Goal: Task Accomplishment & Management: Manage account settings

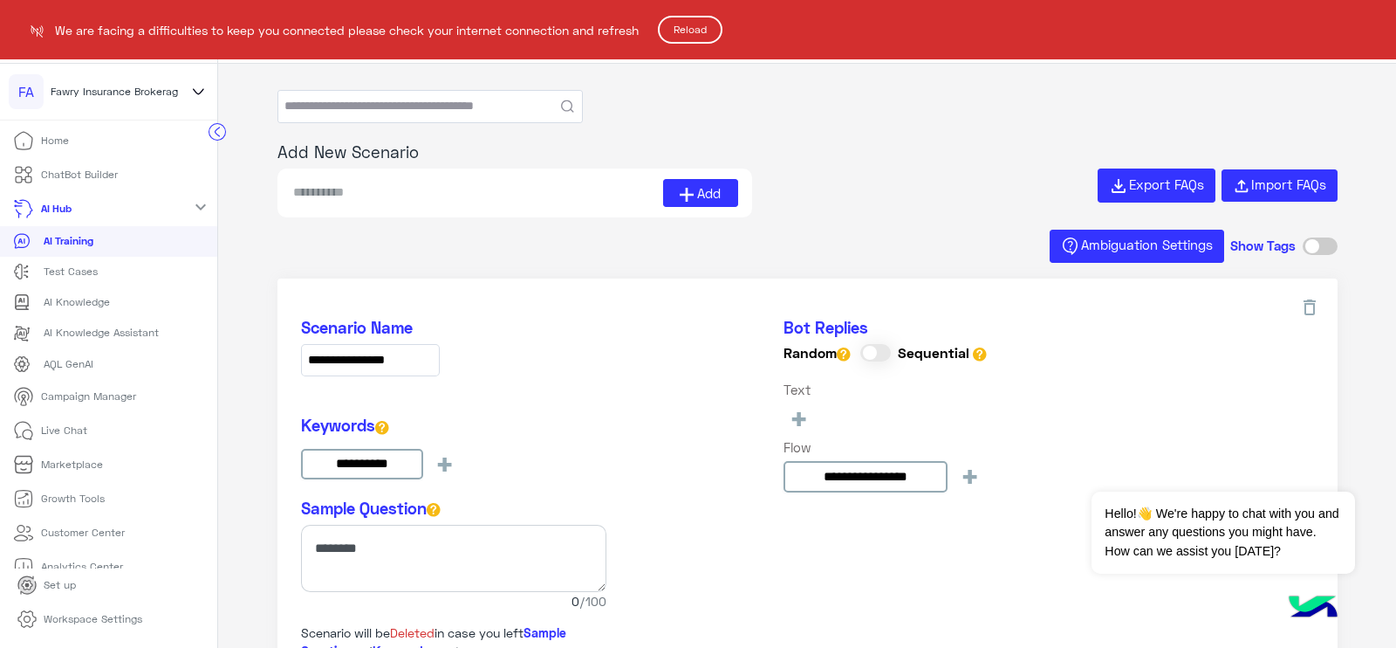
click at [703, 23] on button "Reload" at bounding box center [690, 30] width 65 height 28
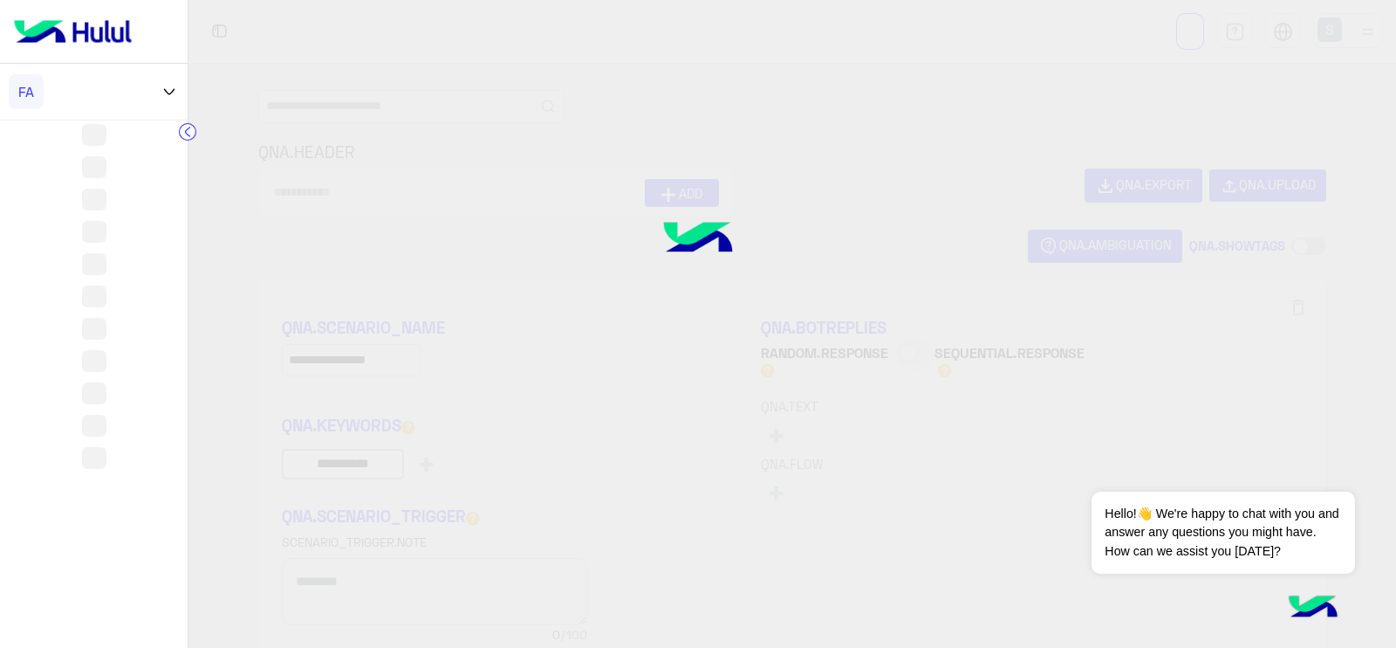
type input "**********"
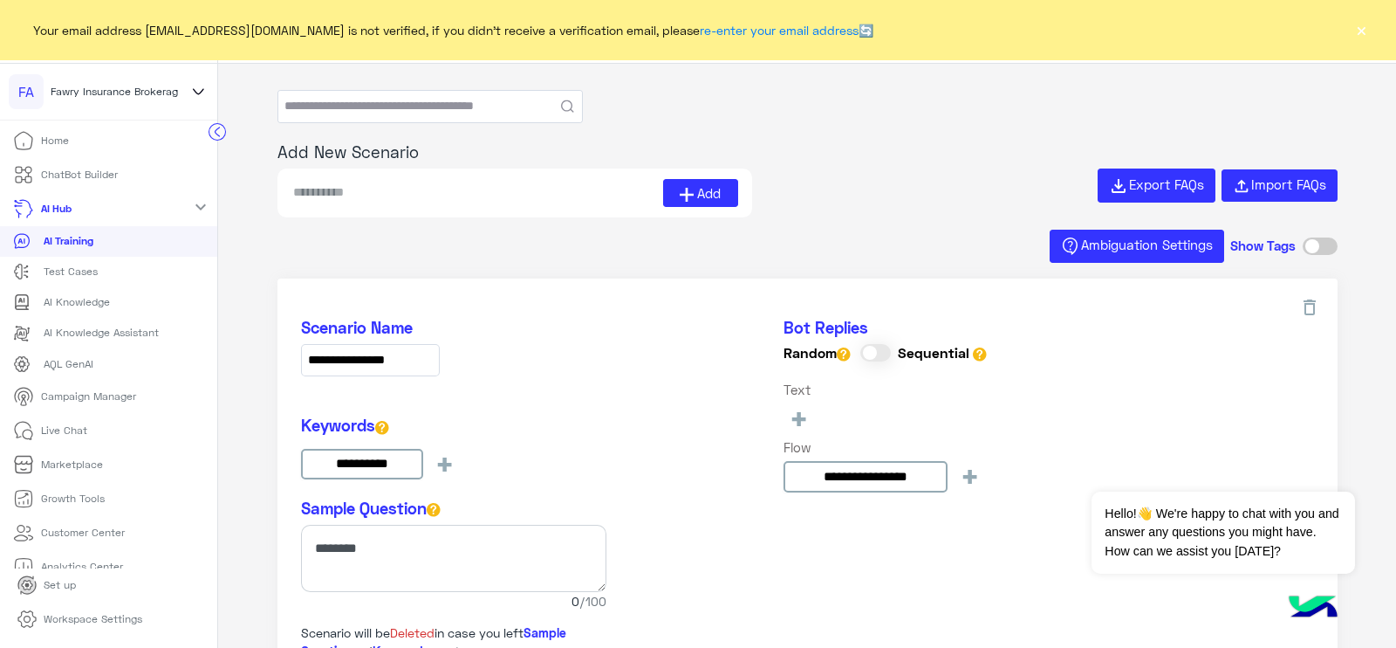
click at [72, 168] on p "ChatBot Builder" at bounding box center [79, 175] width 77 height 16
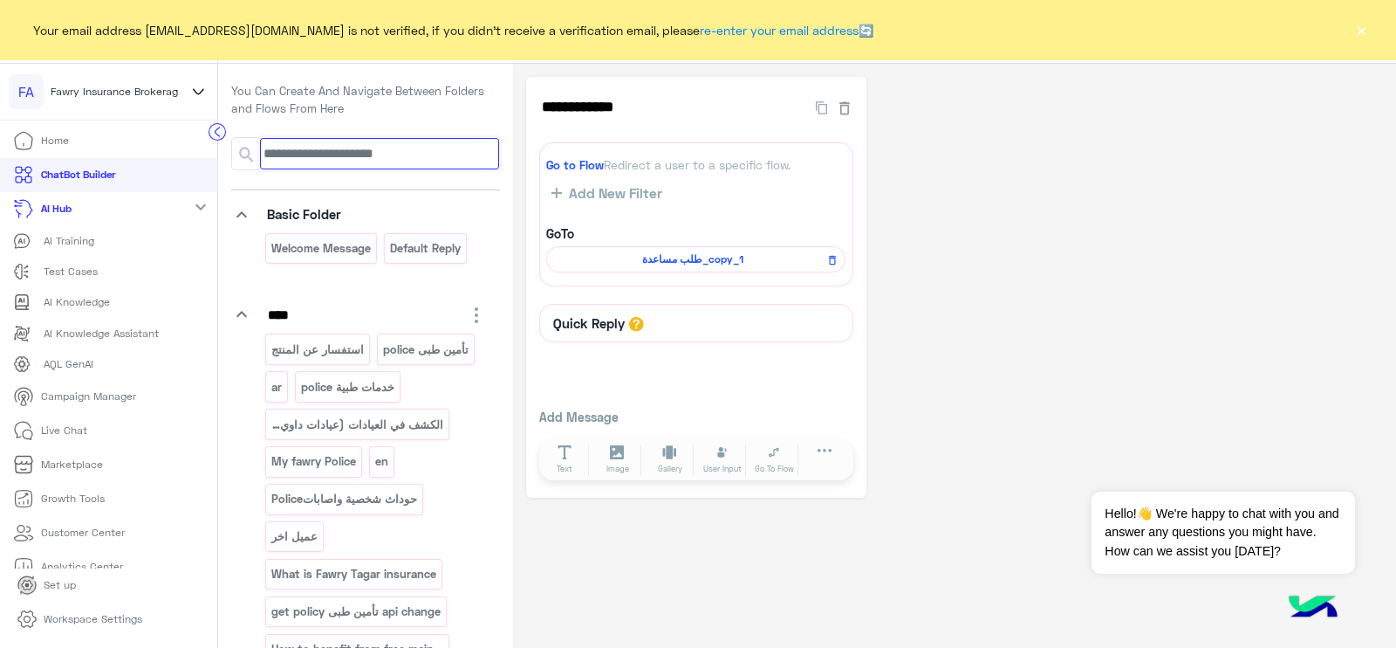
click at [324, 162] on input at bounding box center [379, 153] width 239 height 31
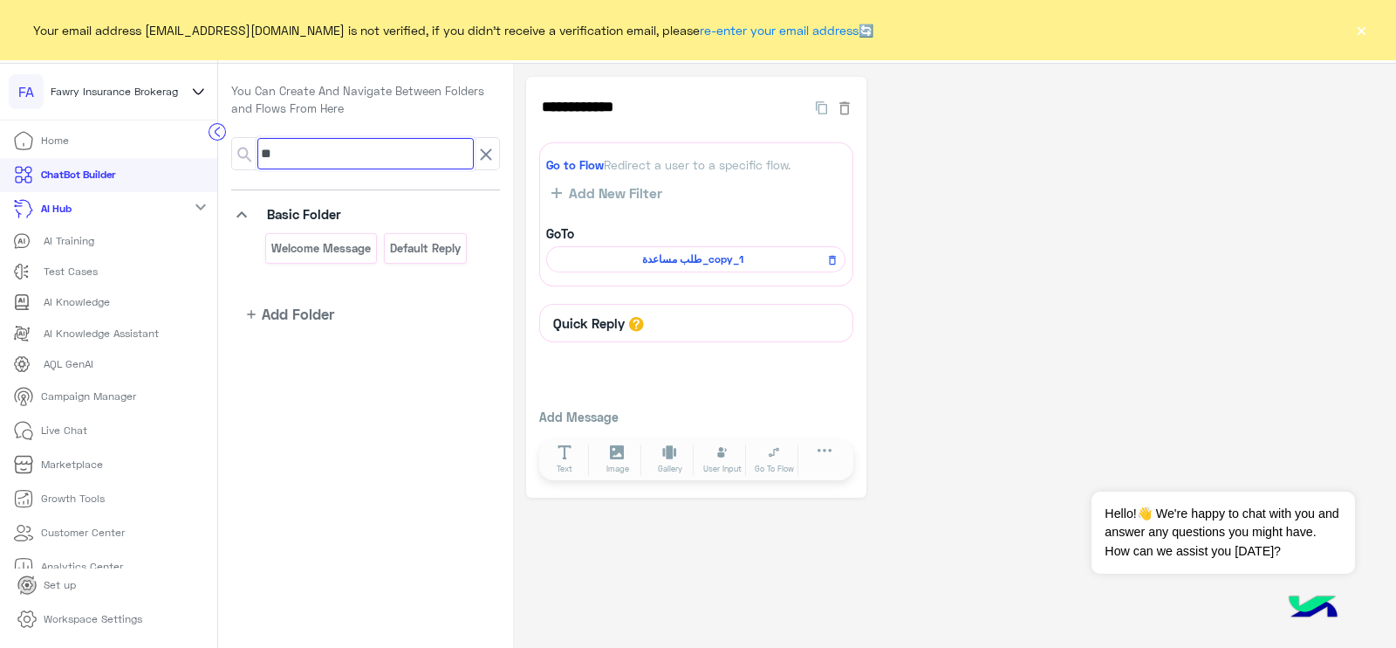
type input "*"
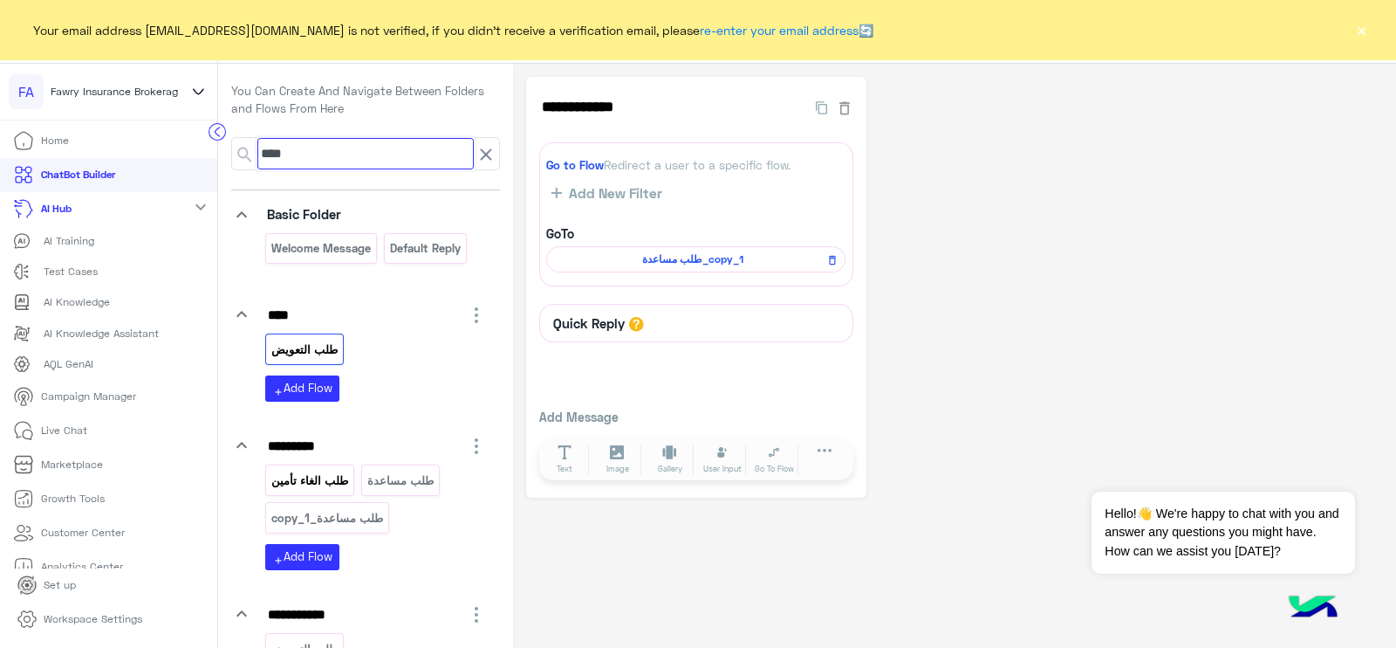
type input "***"
click at [327, 475] on p "طلب الغاء تأمين" at bounding box center [310, 480] width 79 height 20
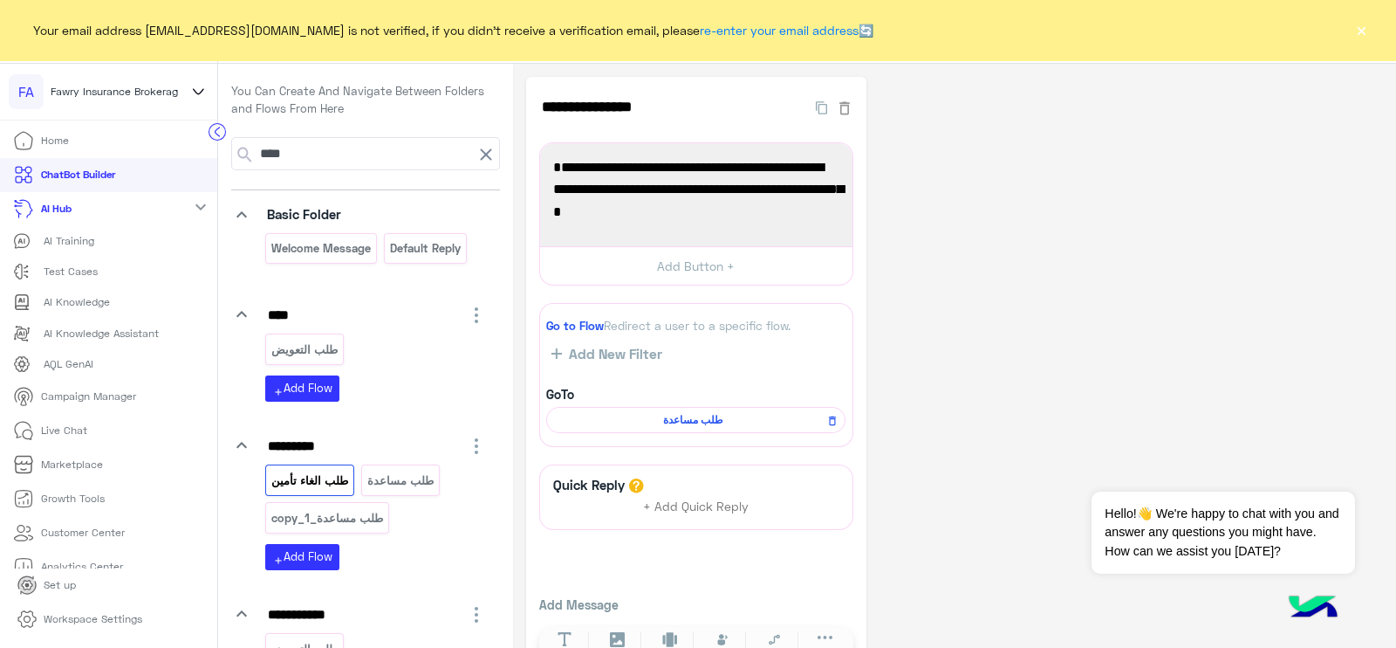
drag, startPoint x: 700, startPoint y: 211, endPoint x: 833, endPoint y: 137, distance: 152.0
click at [833, 137] on div "**********" at bounding box center [696, 381] width 340 height 608
click at [723, 218] on span "خلي بالك , كده هتخسر كل التغطيات التأمينية الخاصة بمشروع العلاج , الماكينة , بض…" at bounding box center [696, 189] width 286 height 67
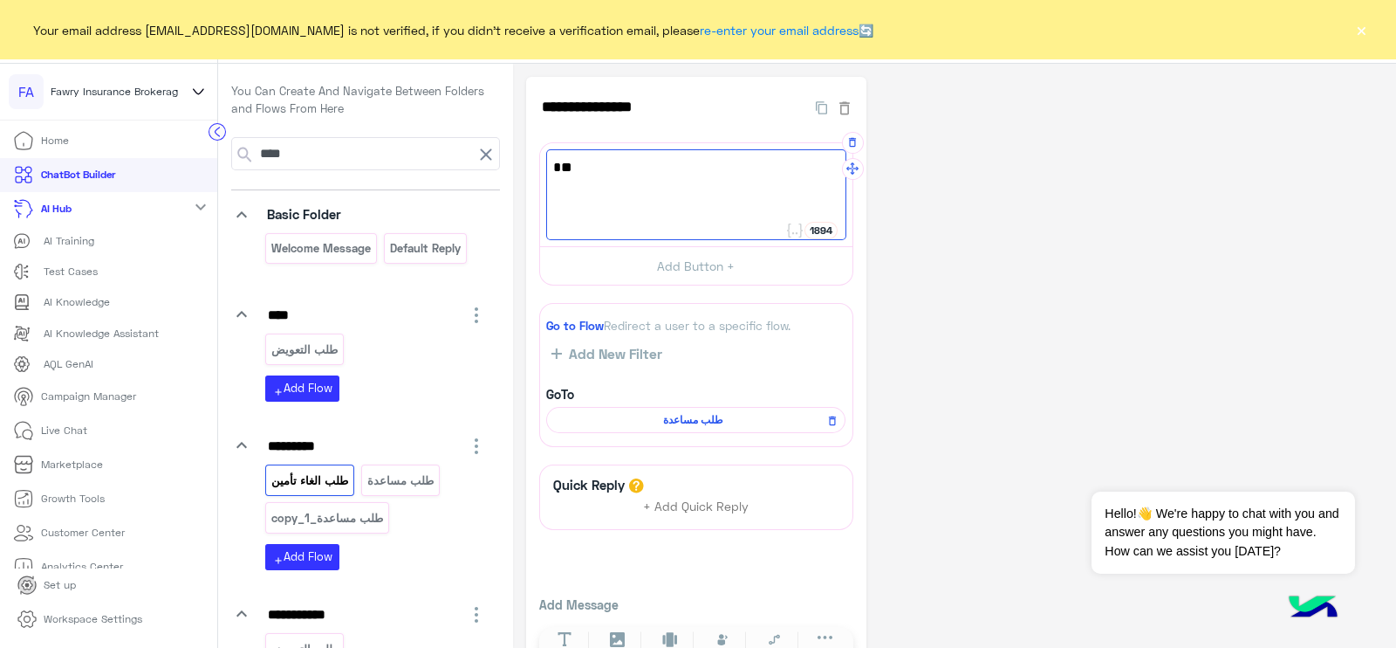
type textarea "*"
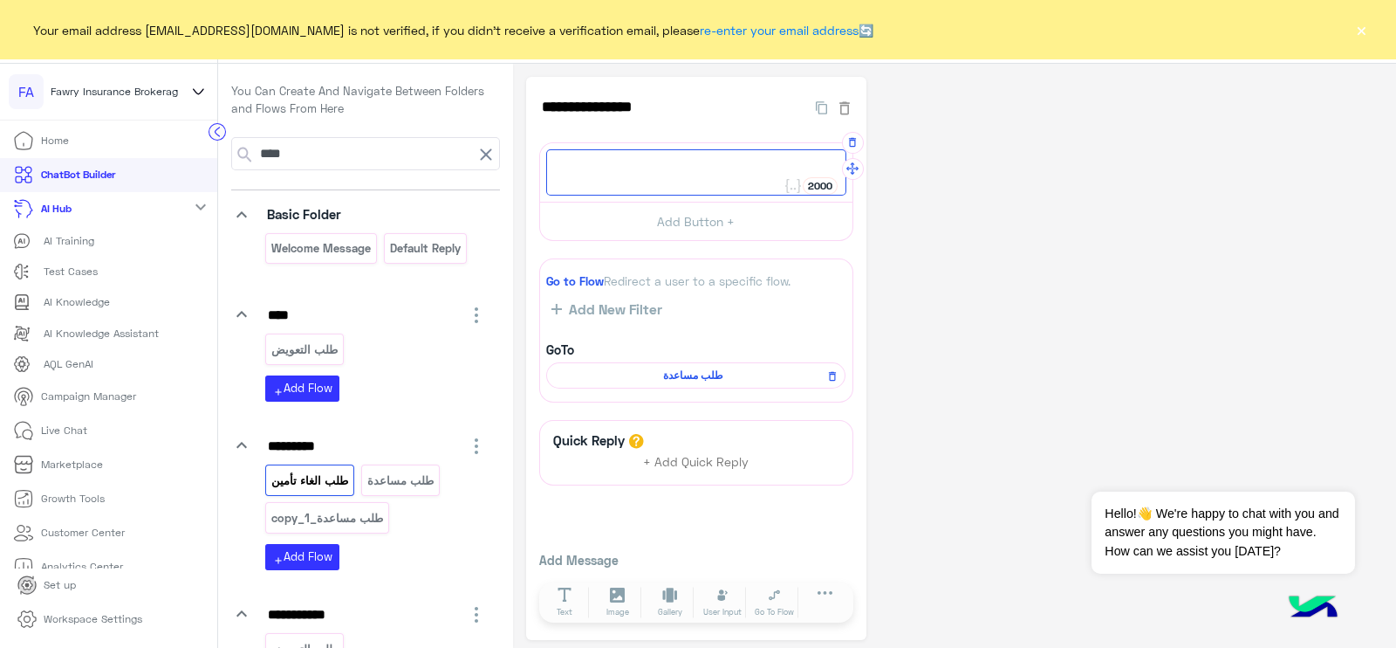
paste textarea "**********"
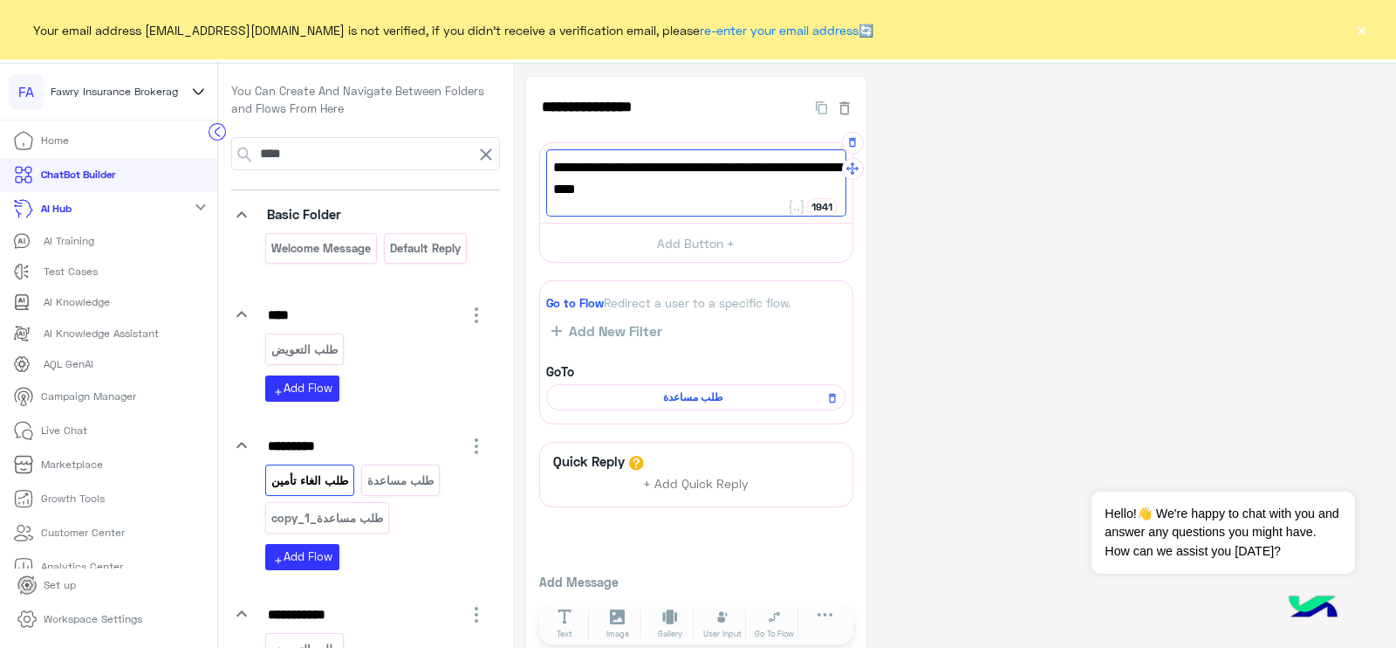
type textarea "**********"
click at [892, 245] on div "**********" at bounding box center [955, 370] width 858 height 586
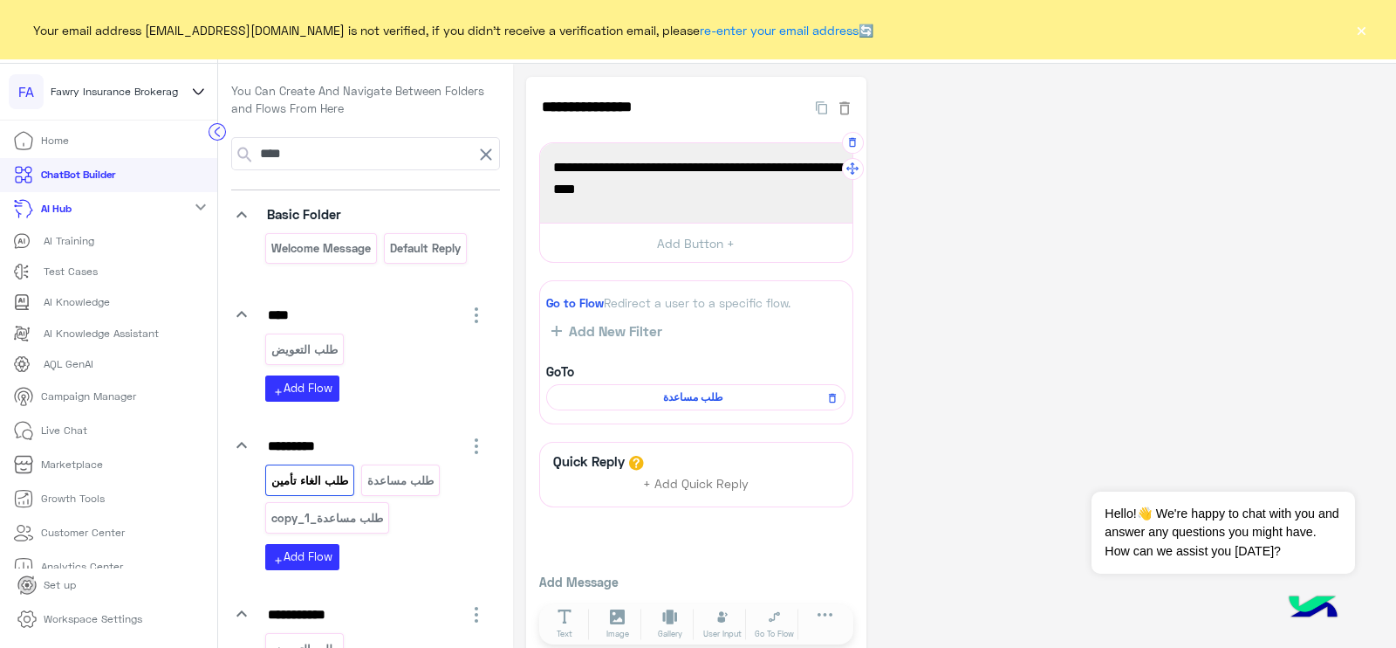
click at [65, 438] on link "Live Chat" at bounding box center [50, 430] width 100 height 34
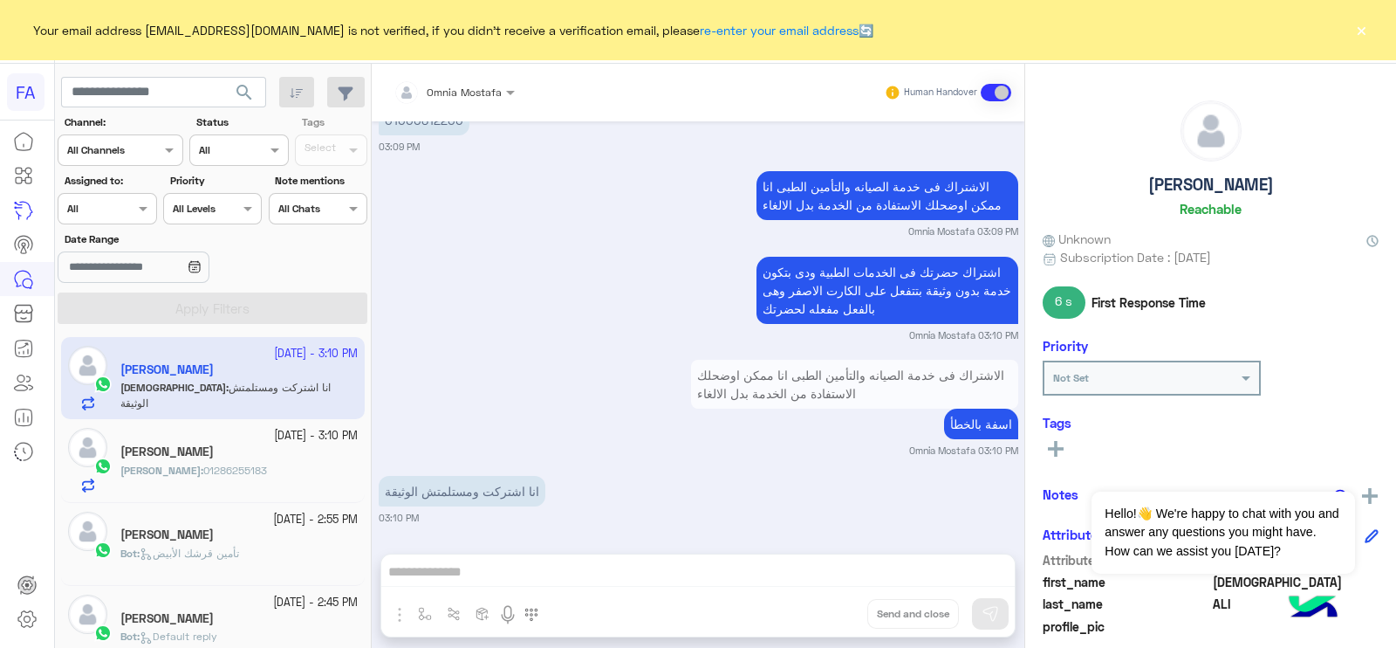
click at [1357, 21] on button "×" at bounding box center [1361, 29] width 17 height 17
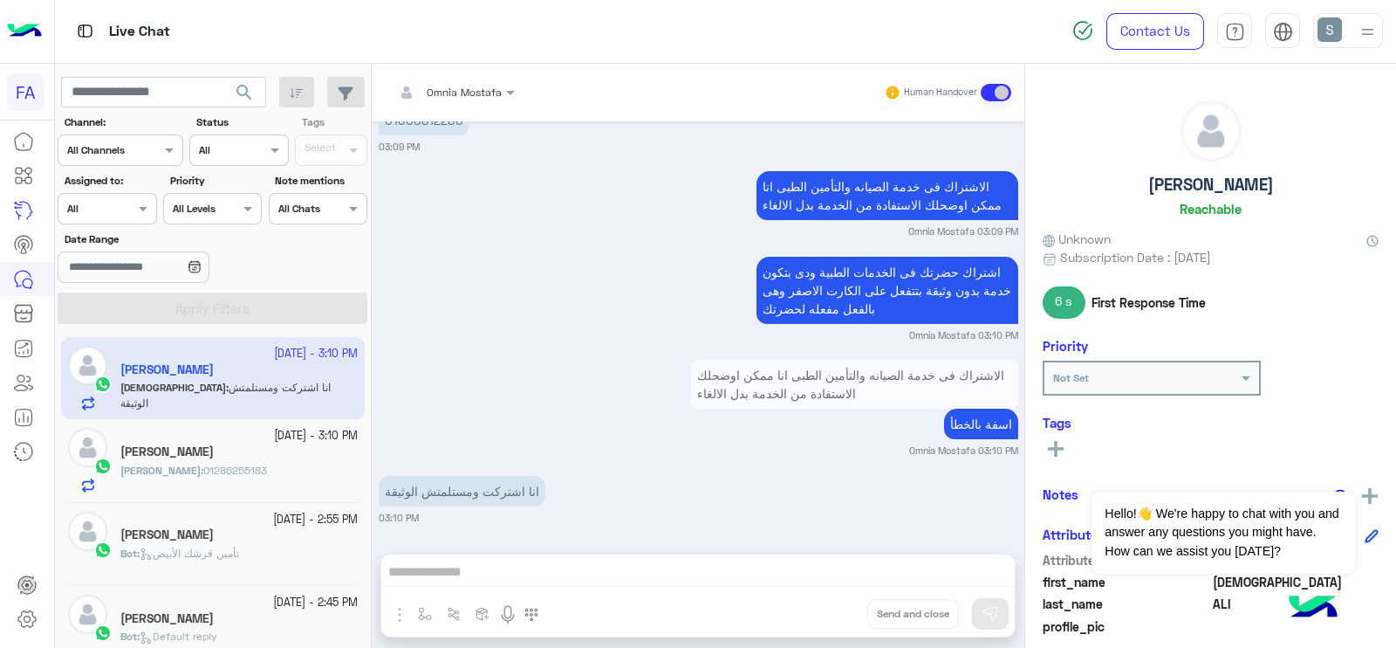
click at [20, 30] on img at bounding box center [24, 31] width 35 height 37
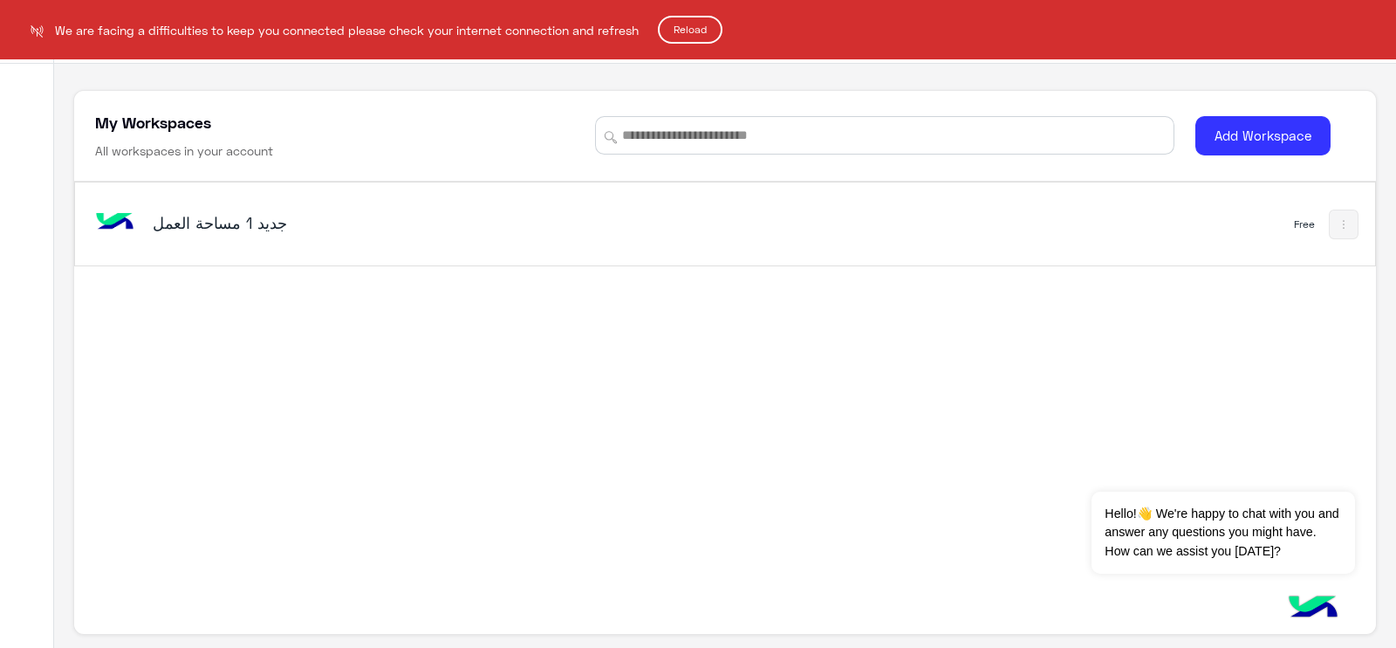
click at [694, 24] on button "Reload" at bounding box center [690, 30] width 65 height 28
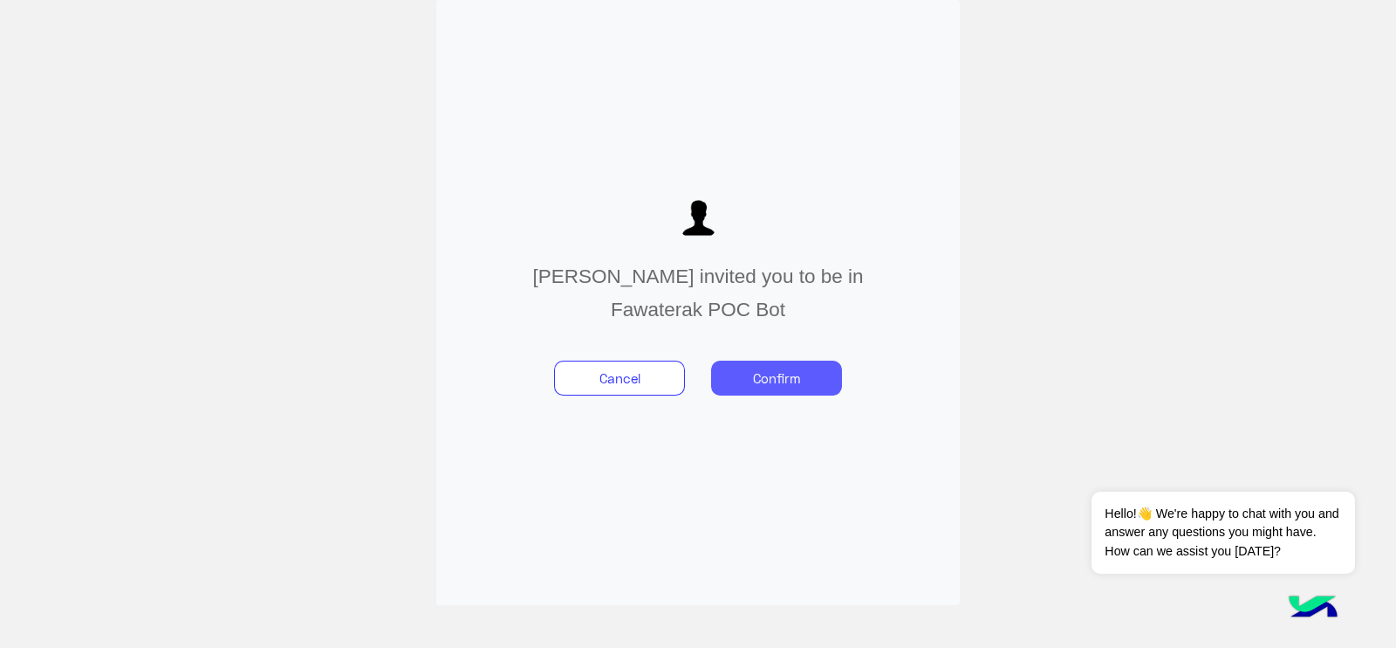
click at [783, 375] on button "Confirm" at bounding box center [776, 377] width 131 height 35
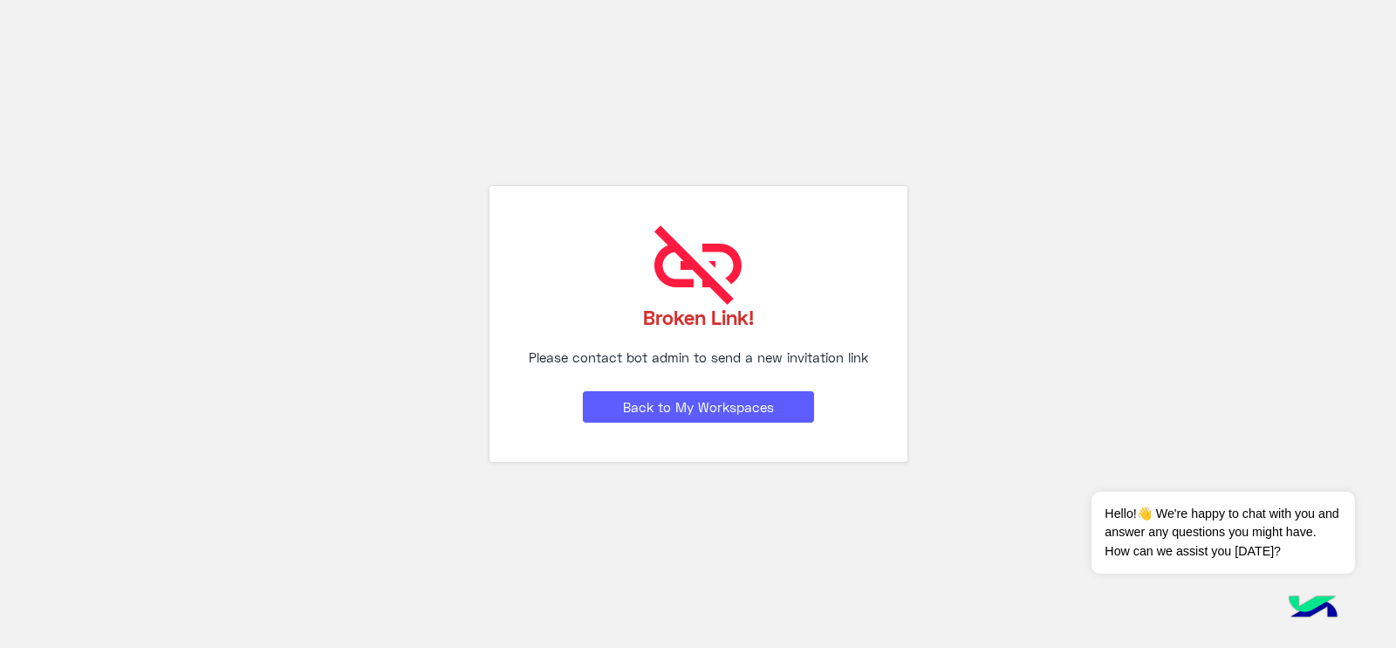
click at [628, 413] on button "Back to My Workspaces" at bounding box center [698, 406] width 231 height 31
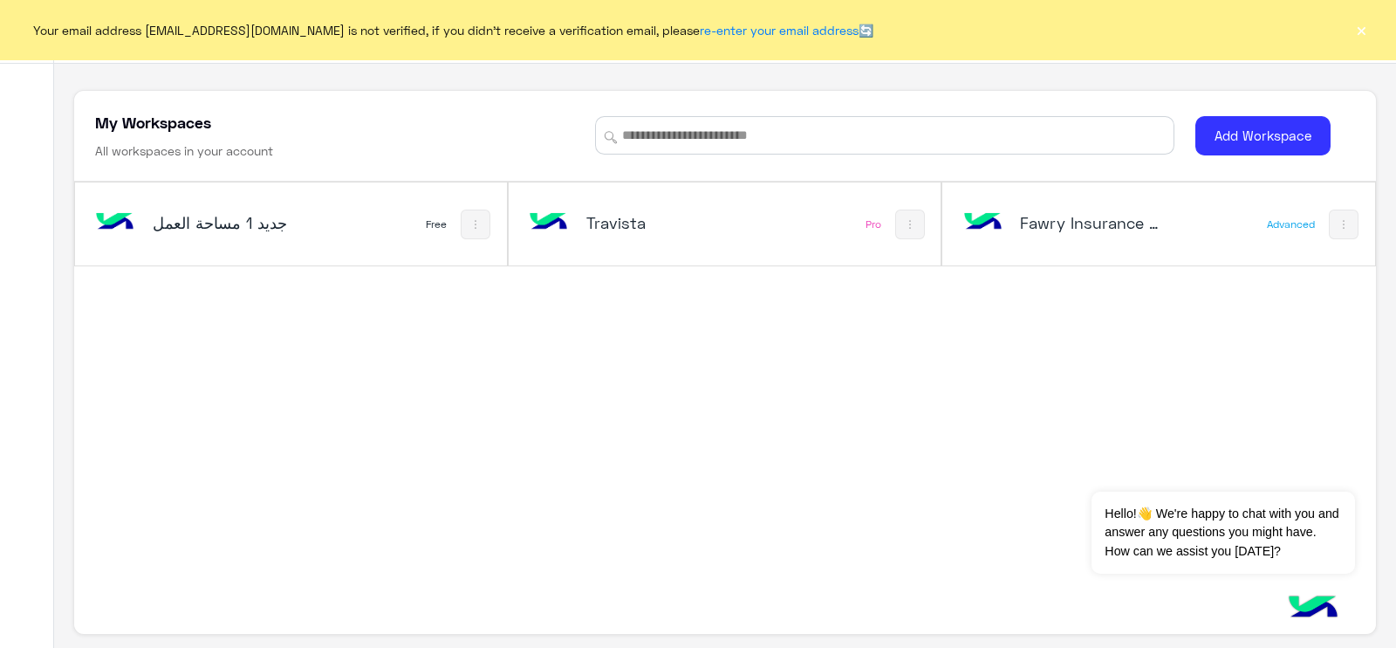
click at [215, 218] on h5 "مساحة العمل‎ جديد 1" at bounding box center [225, 222] width 144 height 21
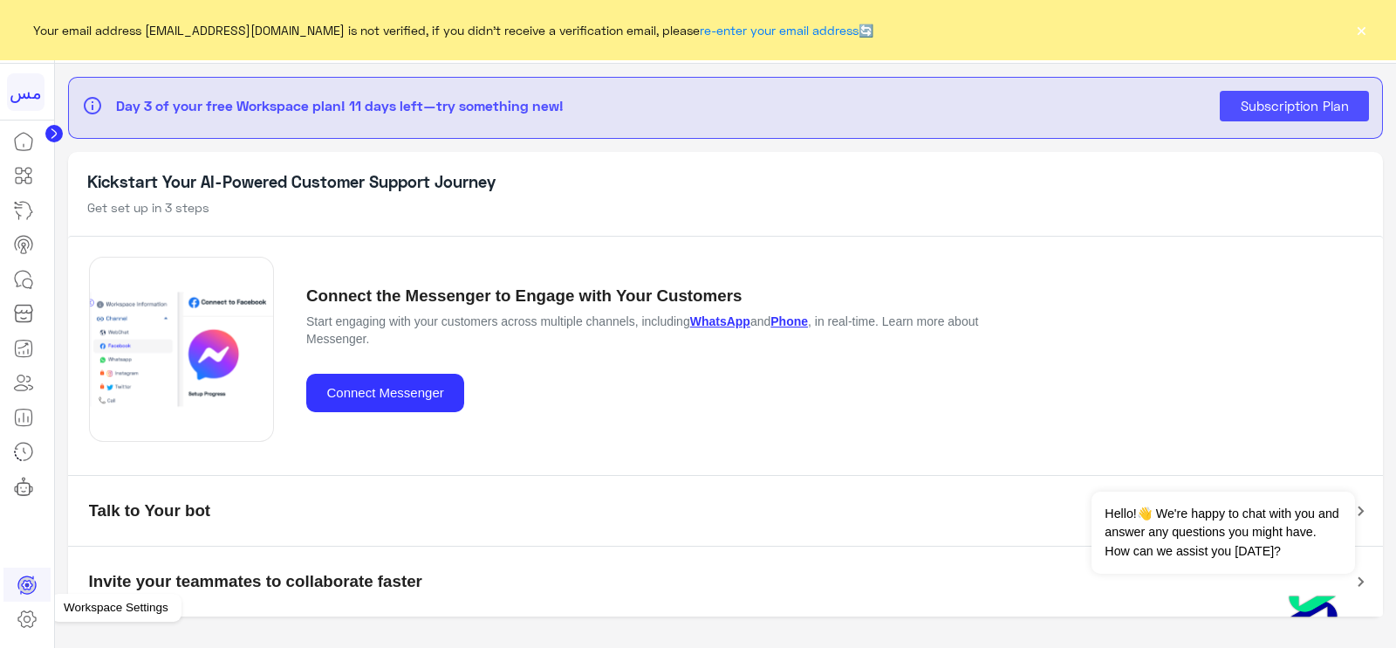
click at [43, 619] on link at bounding box center [26, 618] width 47 height 35
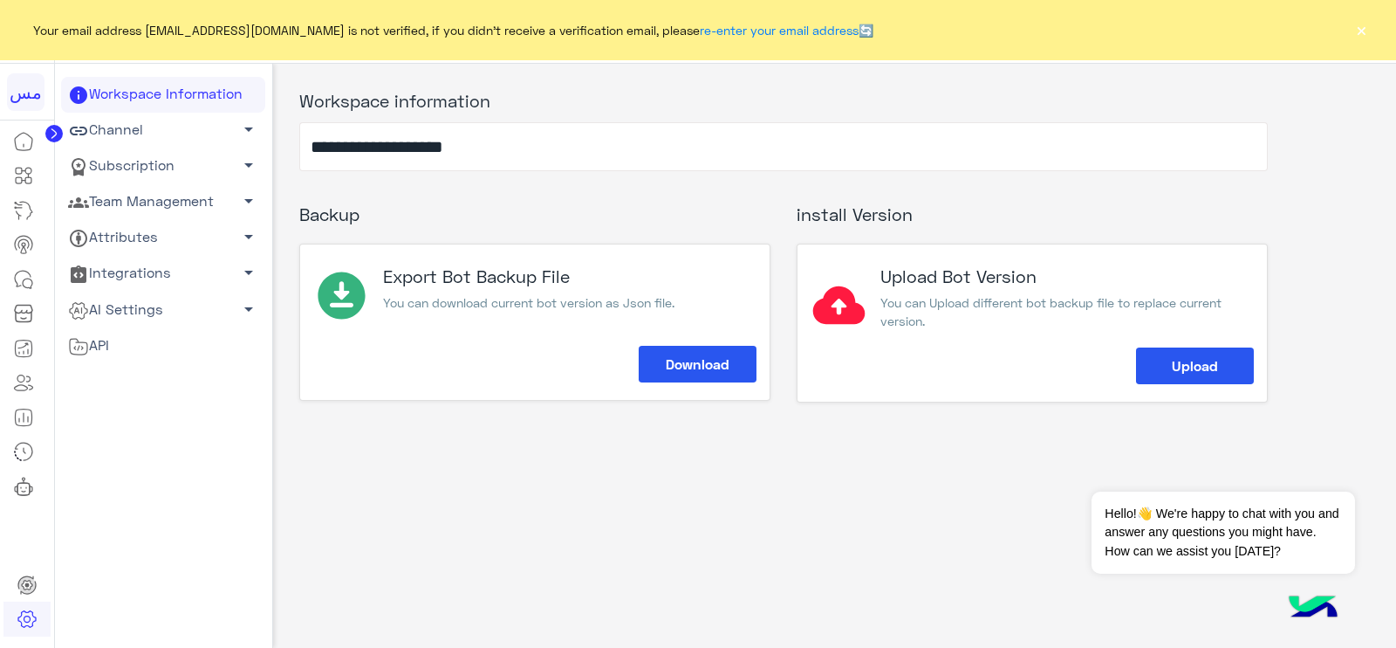
click at [144, 204] on link "Team Management arrow_drop_down" at bounding box center [163, 202] width 204 height 36
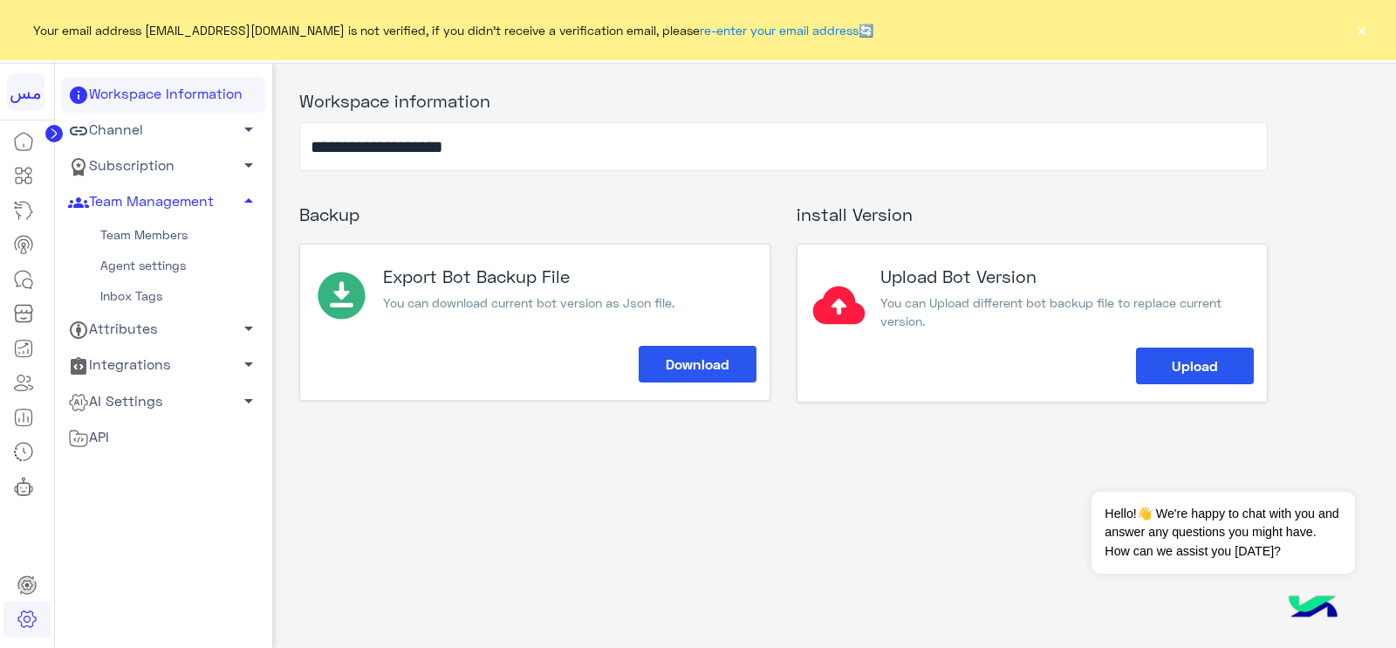
click at [128, 236] on link "Team Members" at bounding box center [163, 235] width 204 height 31
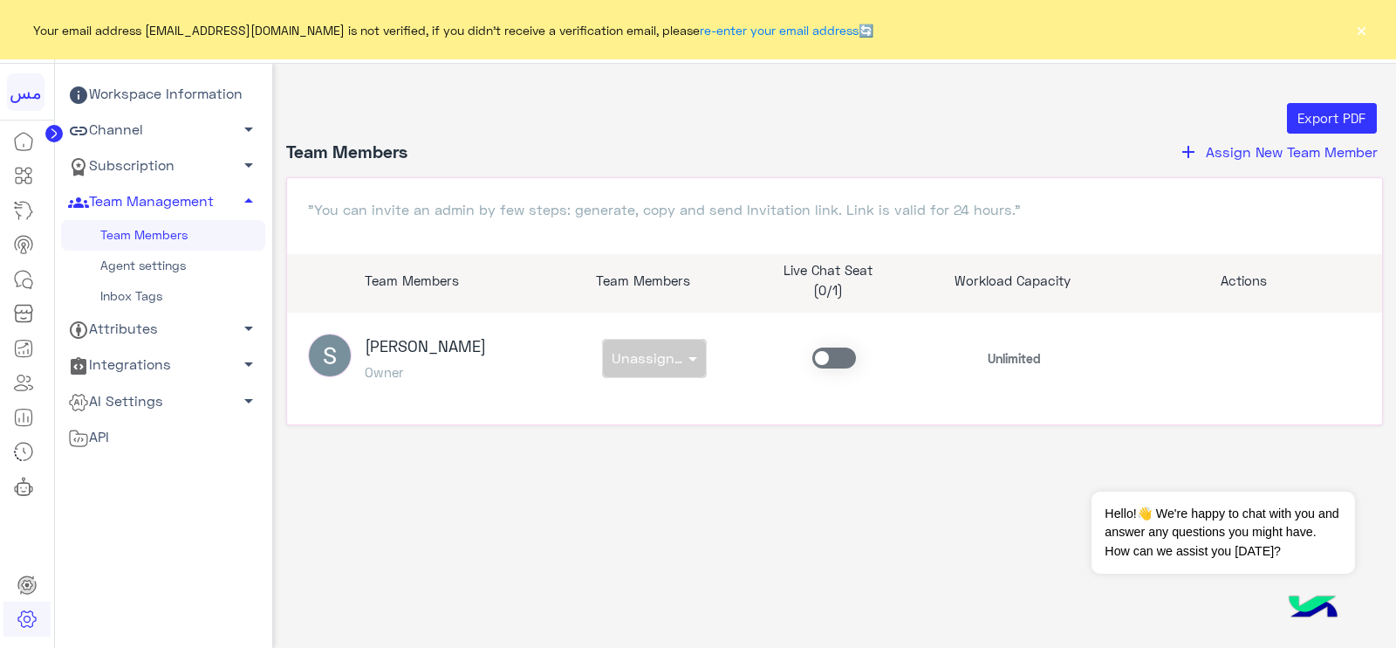
click at [1200, 154] on button "add Assign New Team Member" at bounding box center [1278, 152] width 210 height 23
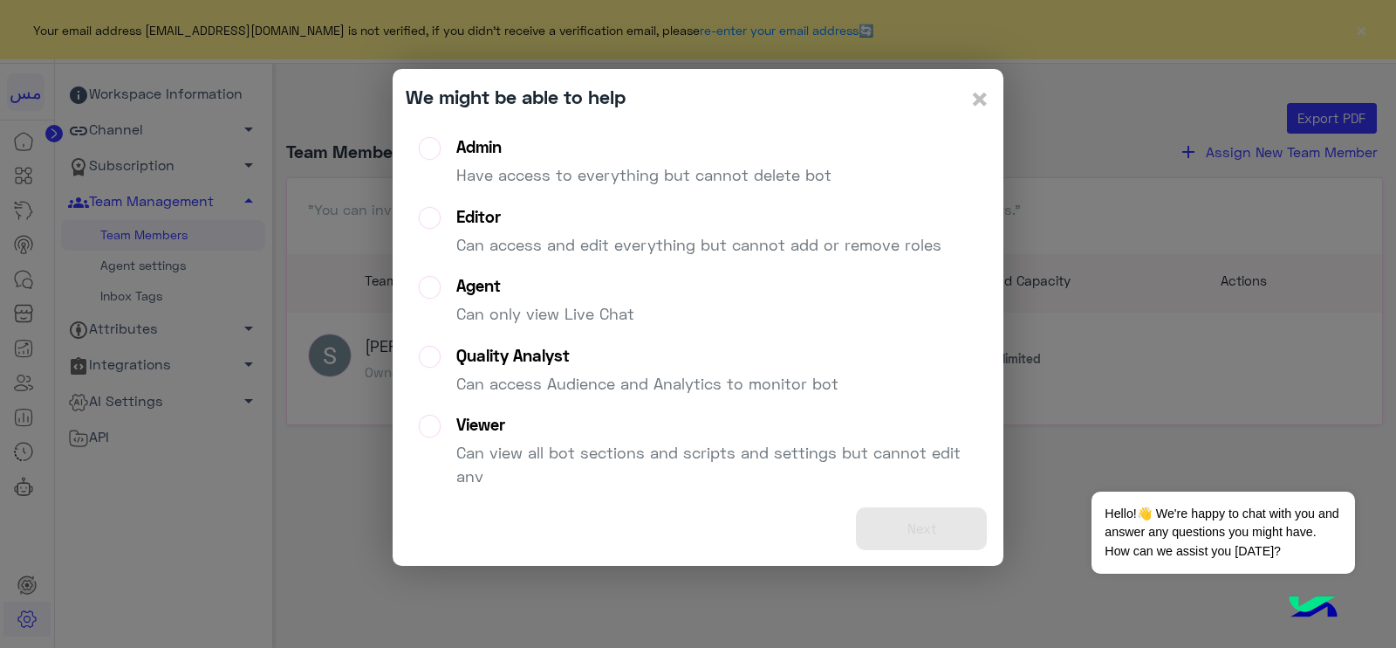
click at [432, 133] on div "Admin Have access to everything but cannot delete bot Editor Can access and edi…" at bounding box center [698, 303] width 585 height 358
click at [437, 150] on label "Admin Have access to everything but cannot delete bot" at bounding box center [625, 168] width 413 height 63
click at [929, 517] on button "Next" at bounding box center [921, 528] width 131 height 43
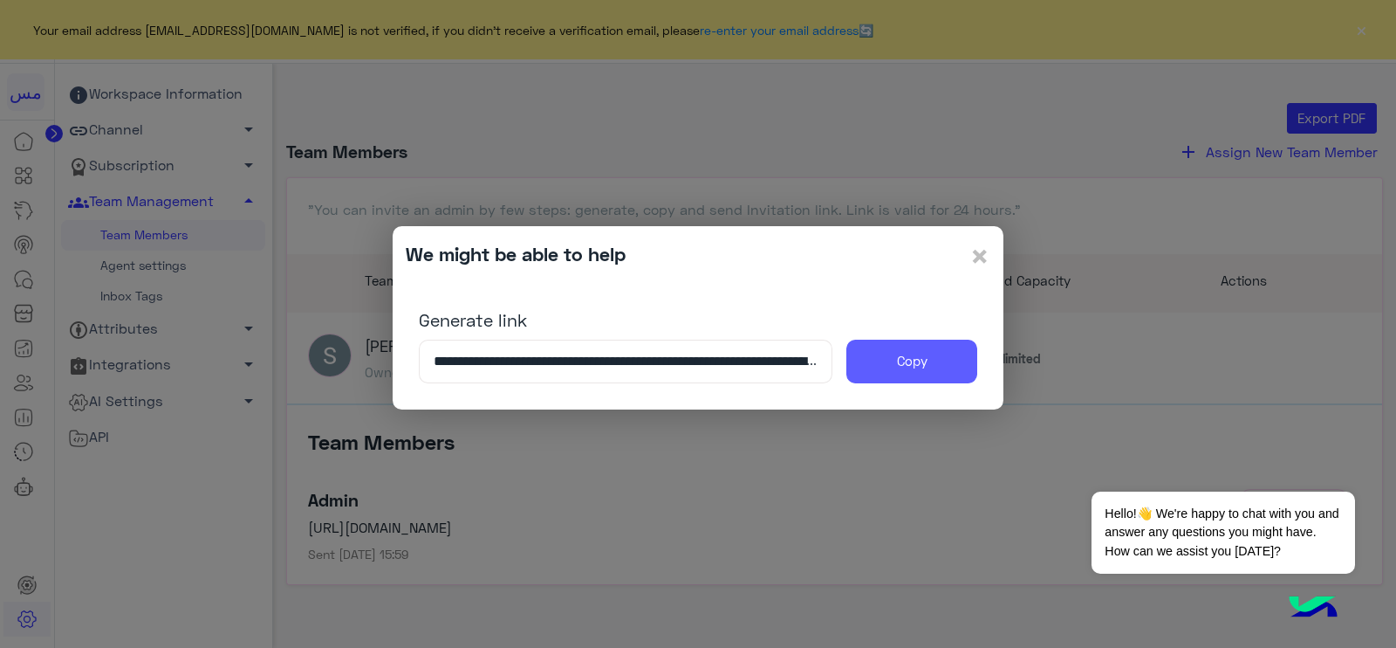
click at [917, 380] on button "Copy" at bounding box center [912, 361] width 131 height 44
drag, startPoint x: 917, startPoint y: 380, endPoint x: 868, endPoint y: 534, distance: 161.2
click at [868, 534] on modal-container "**********" at bounding box center [698, 324] width 1396 height 648
click at [862, 646] on modal-container "**********" at bounding box center [698, 324] width 1396 height 648
click at [986, 264] on span "×" at bounding box center [980, 255] width 21 height 39
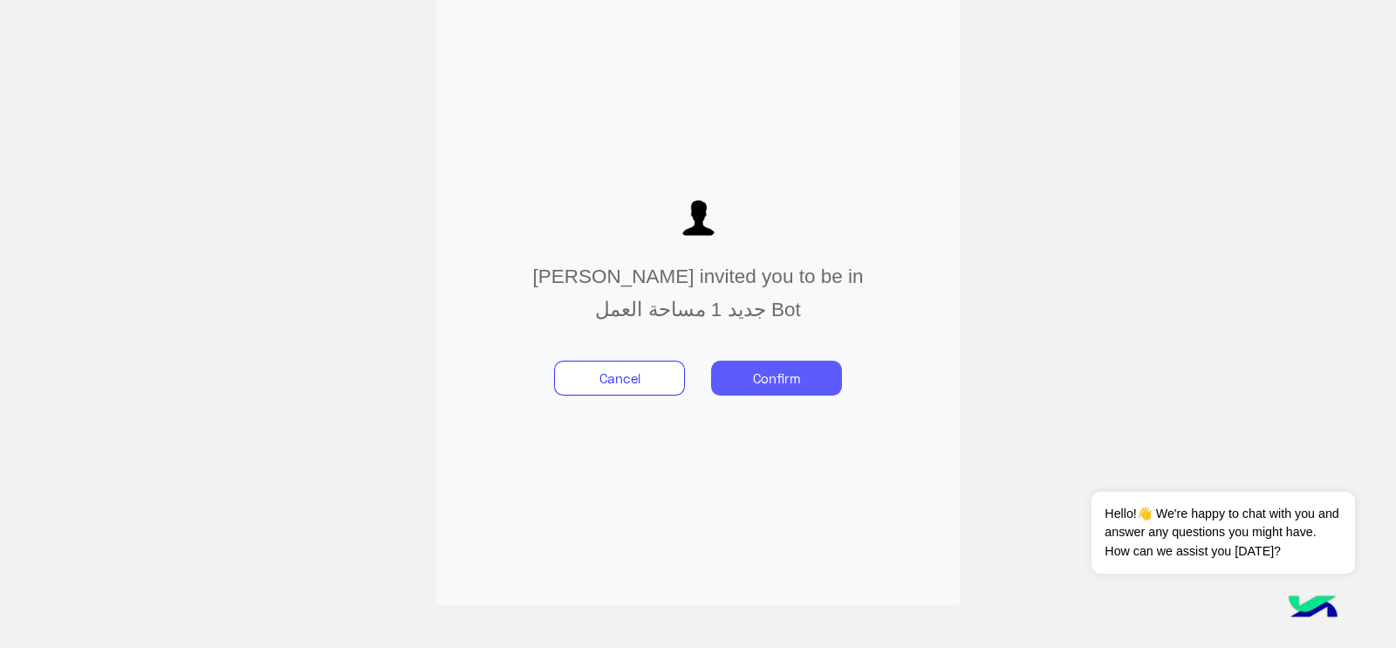
click at [744, 378] on button "Confirm" at bounding box center [776, 377] width 131 height 35
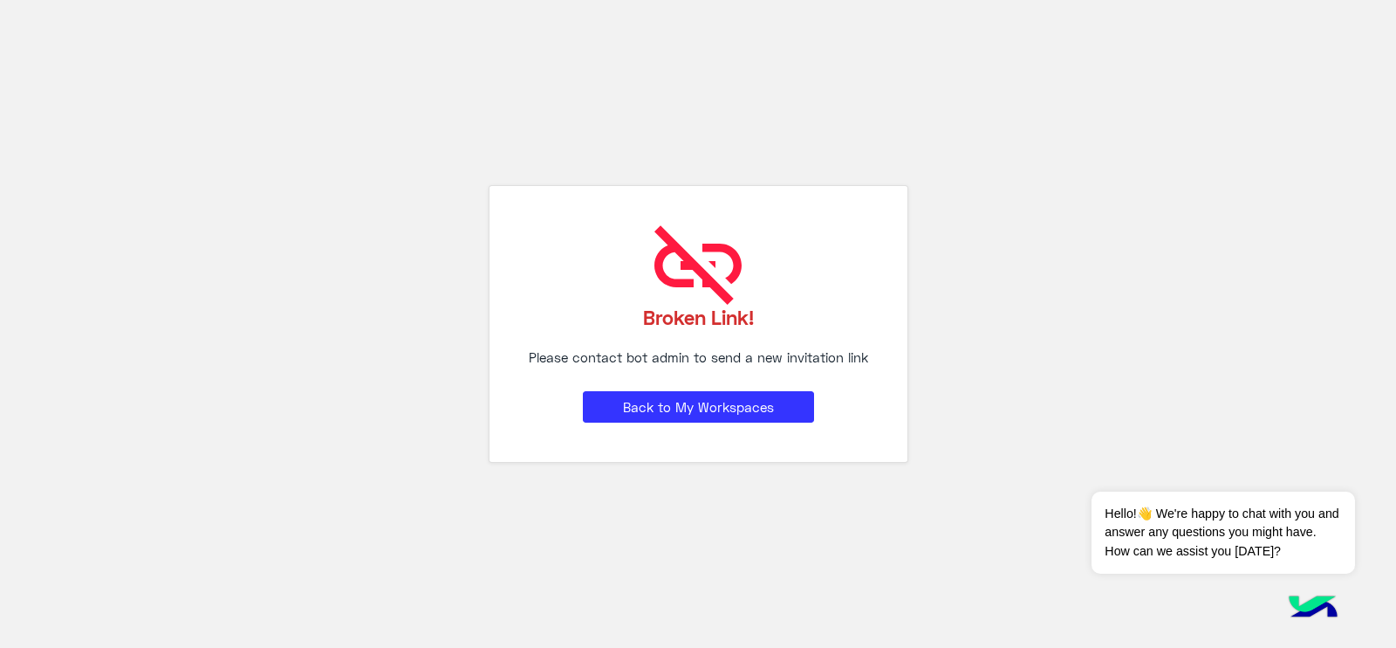
click at [669, 422] on div "Broken Link! Please contact bot admin to send a new invitation link Back to My …" at bounding box center [699, 323] width 420 height 277
click at [663, 408] on button "Back to My Workspaces" at bounding box center [698, 406] width 231 height 31
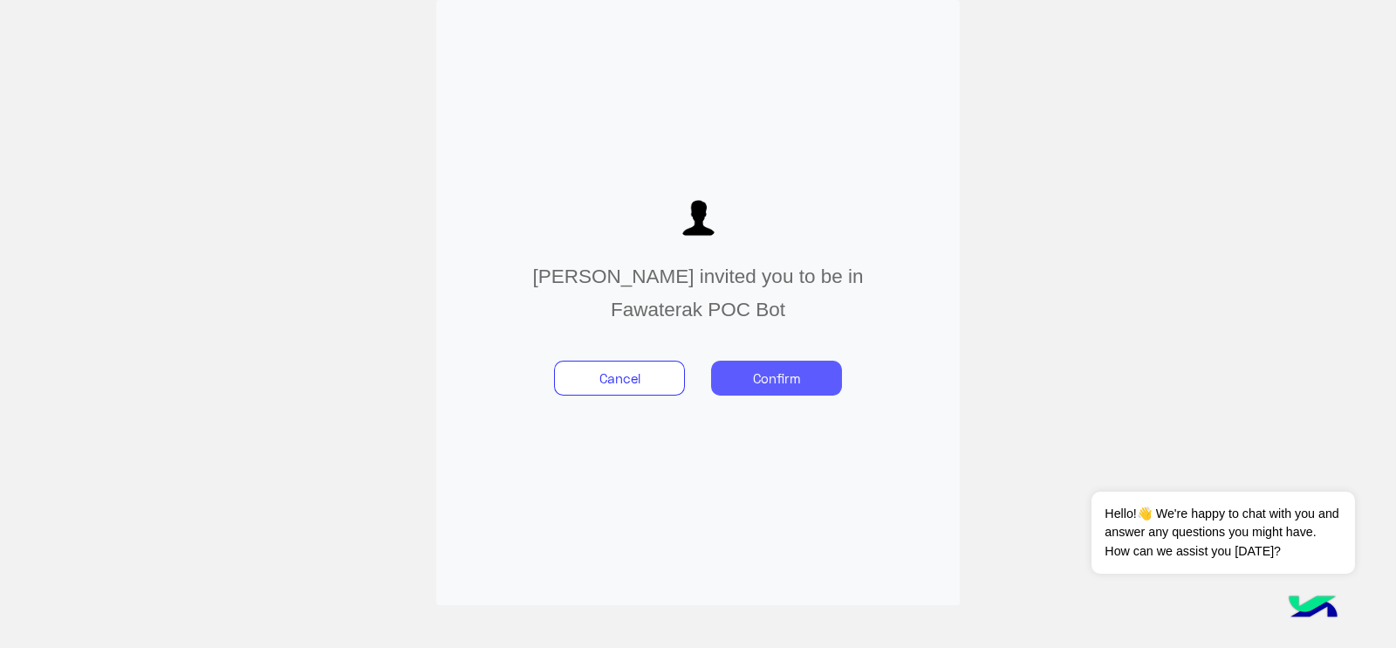
click at [774, 376] on button "Confirm" at bounding box center [776, 377] width 131 height 35
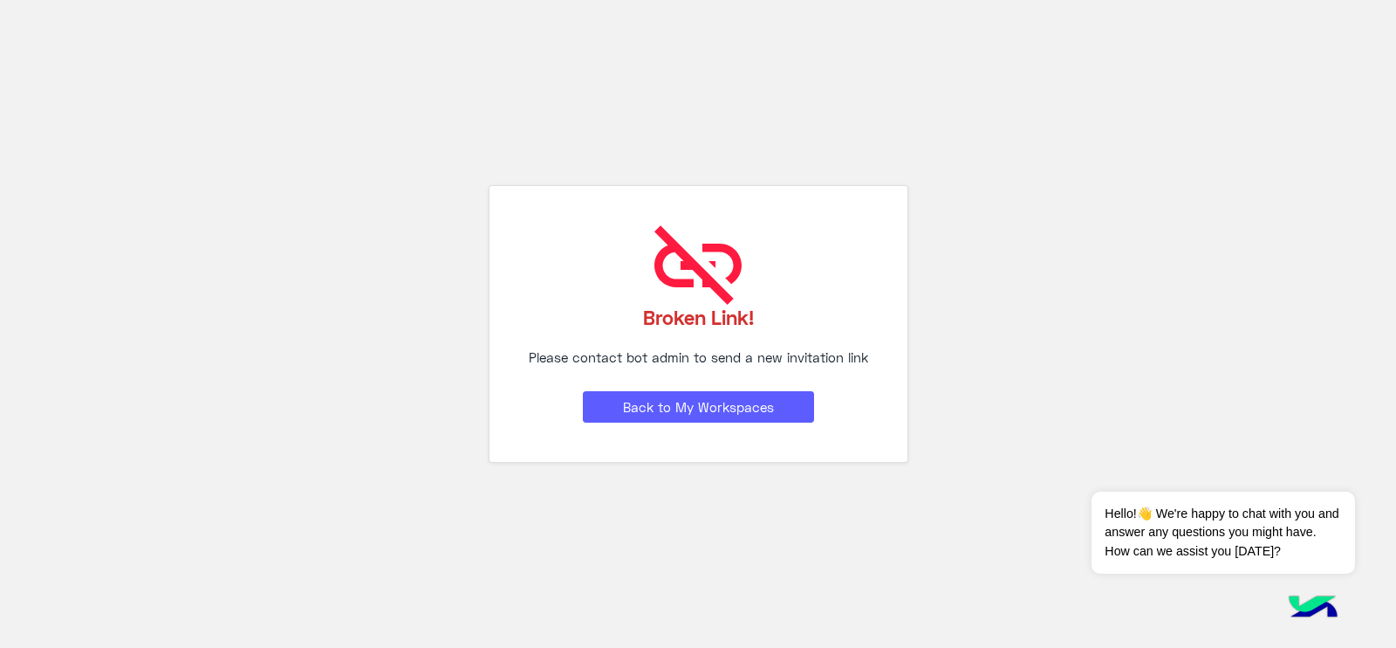
click at [705, 408] on button "Back to My Workspaces" at bounding box center [698, 406] width 231 height 31
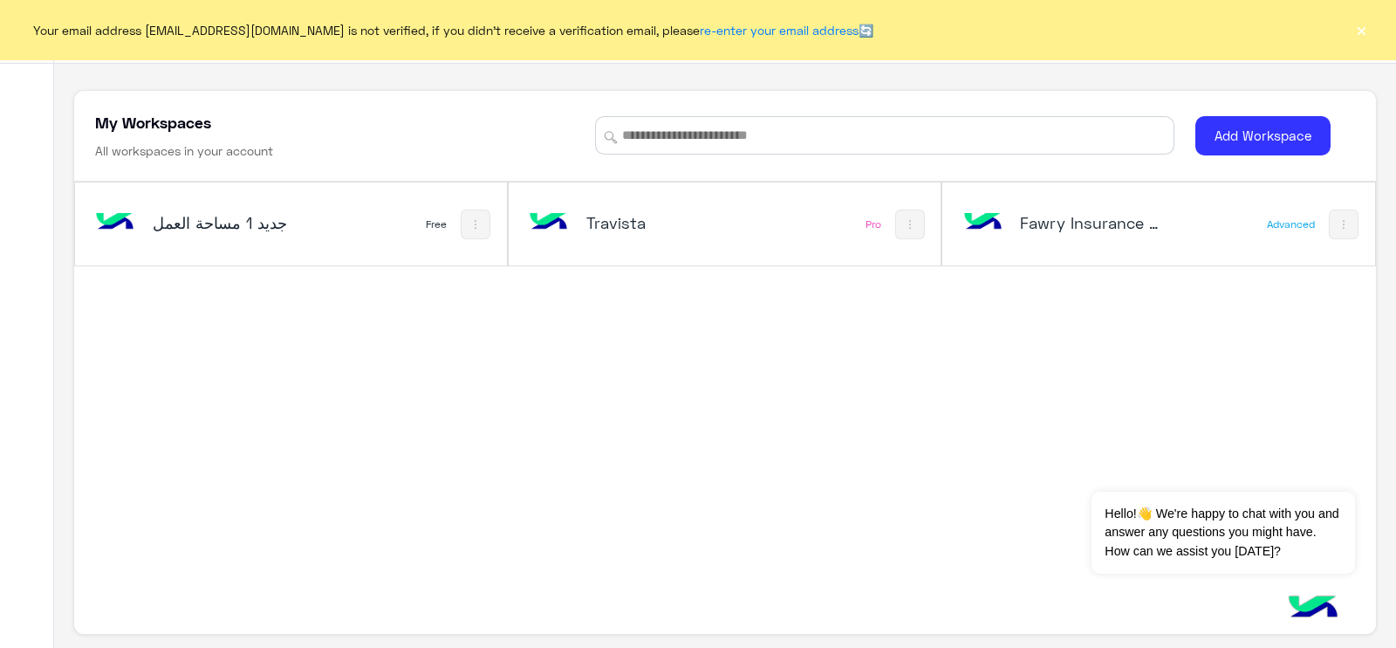
click at [1361, 35] on button "×" at bounding box center [1361, 29] width 17 height 17
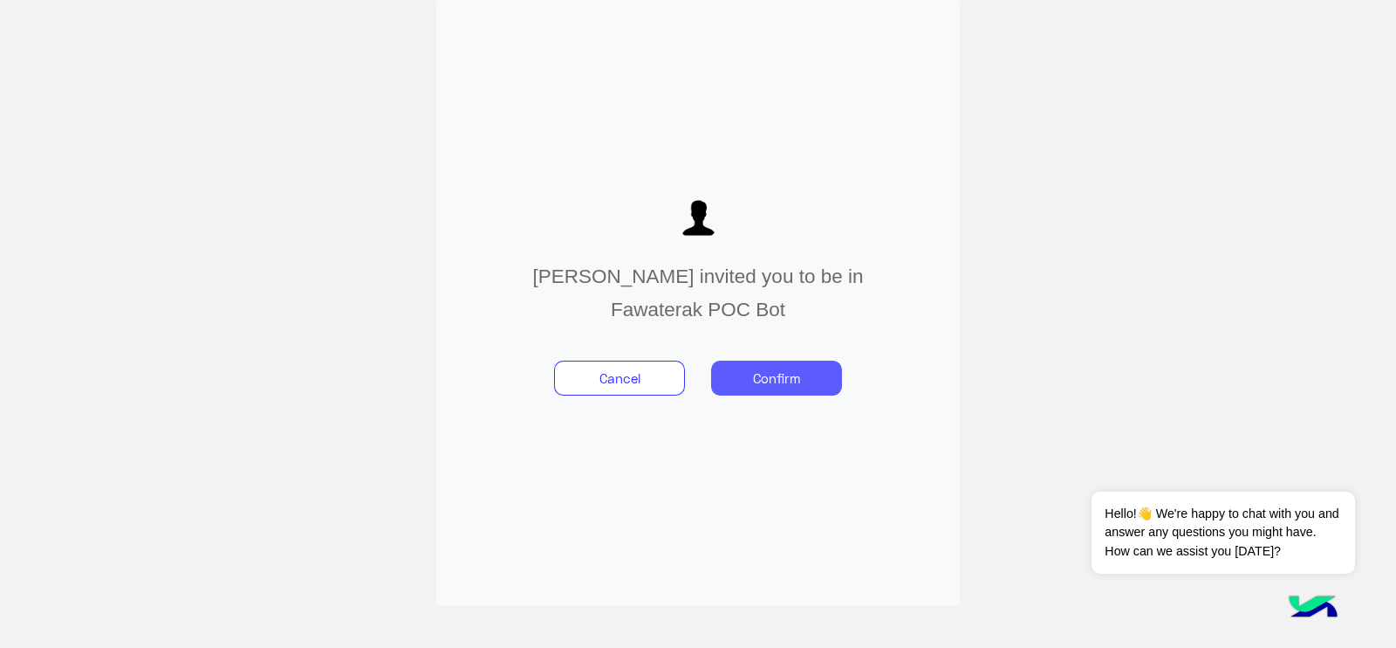
click at [786, 373] on button "Confirm" at bounding box center [776, 377] width 131 height 35
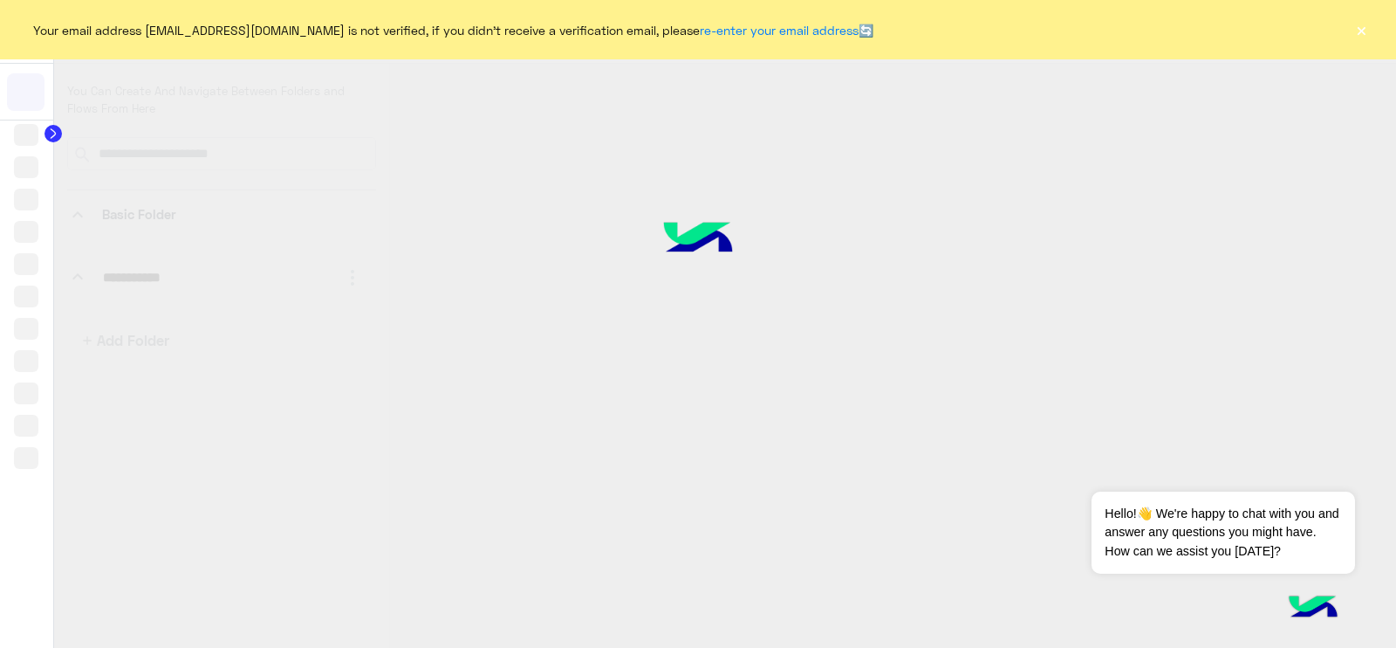
click at [797, 268] on div at bounding box center [698, 324] width 1396 height 648
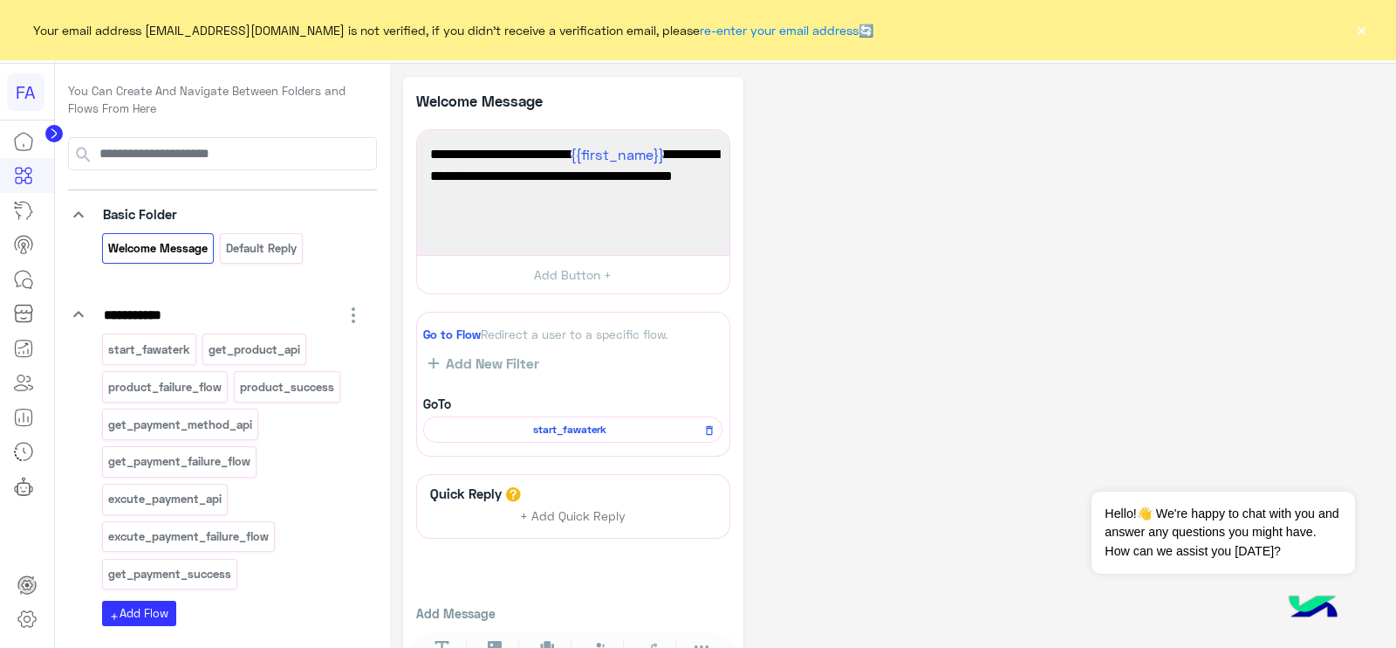
click at [1354, 17] on div "Your email address [EMAIL_ADDRESS][DOMAIN_NAME] is not verified, if you didn't …" at bounding box center [698, 29] width 1396 height 59
click at [1368, 32] on button "×" at bounding box center [1361, 29] width 17 height 17
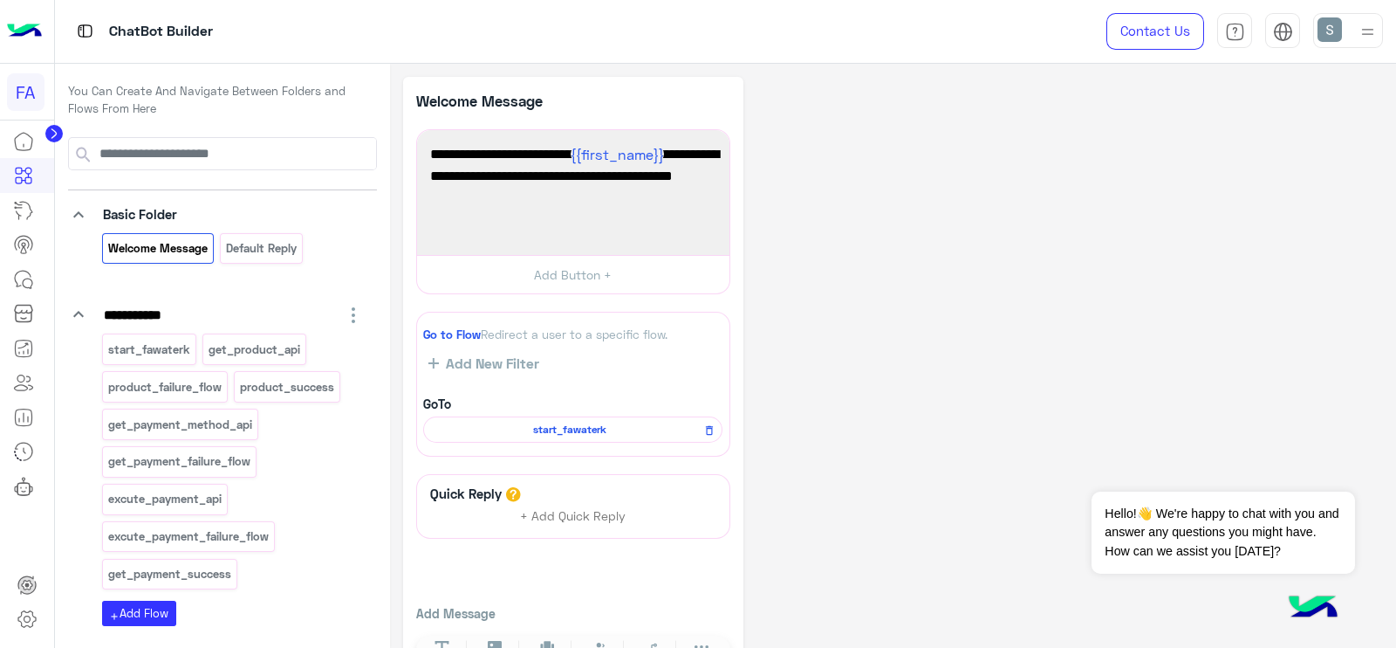
click at [890, 194] on div "**********" at bounding box center [893, 385] width 980 height 617
click at [812, 182] on div "**********" at bounding box center [893, 385] width 980 height 617
click at [567, 435] on span "start_fawaterk" at bounding box center [570, 430] width 274 height 16
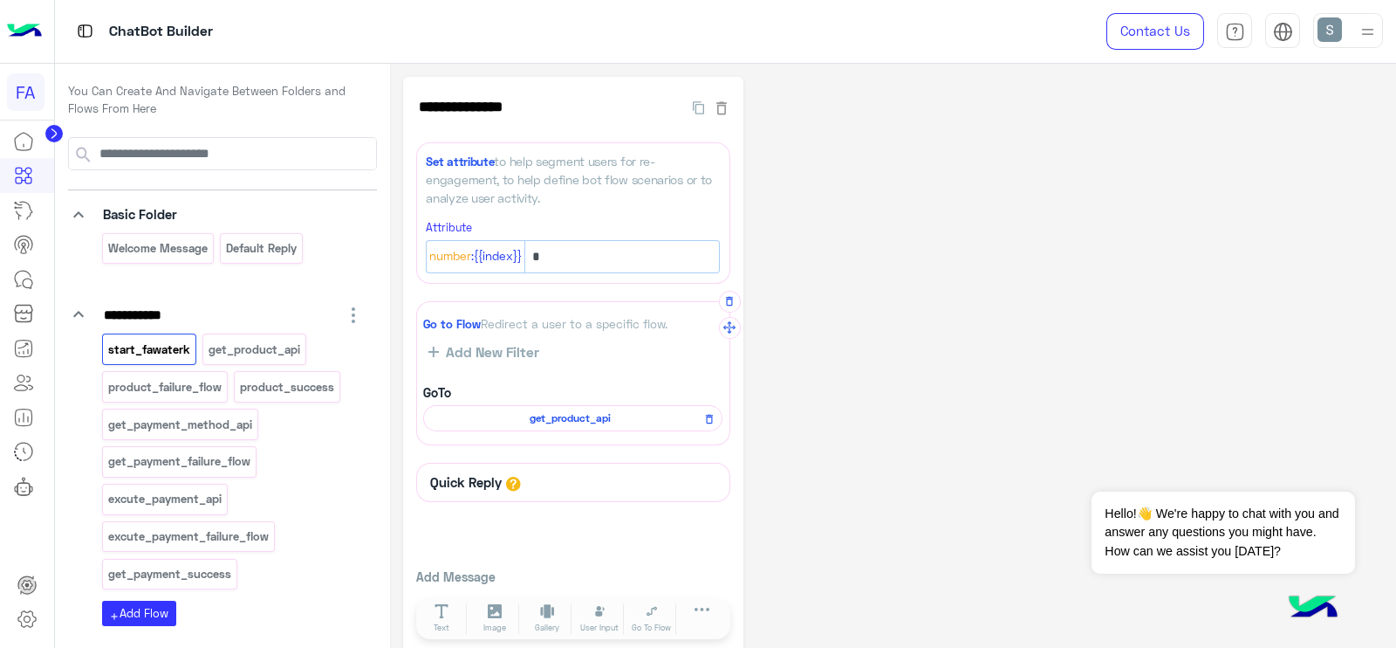
click at [567, 410] on span "get_product_api" at bounding box center [570, 418] width 274 height 16
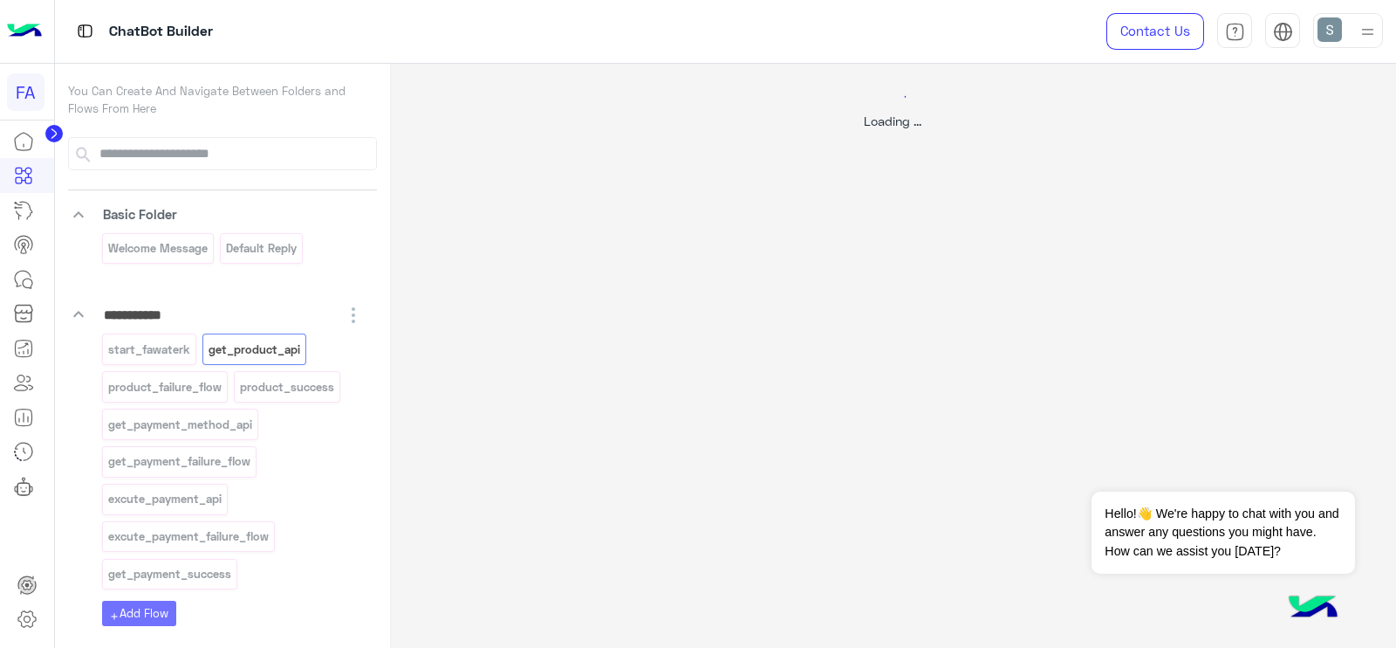
select select "****"
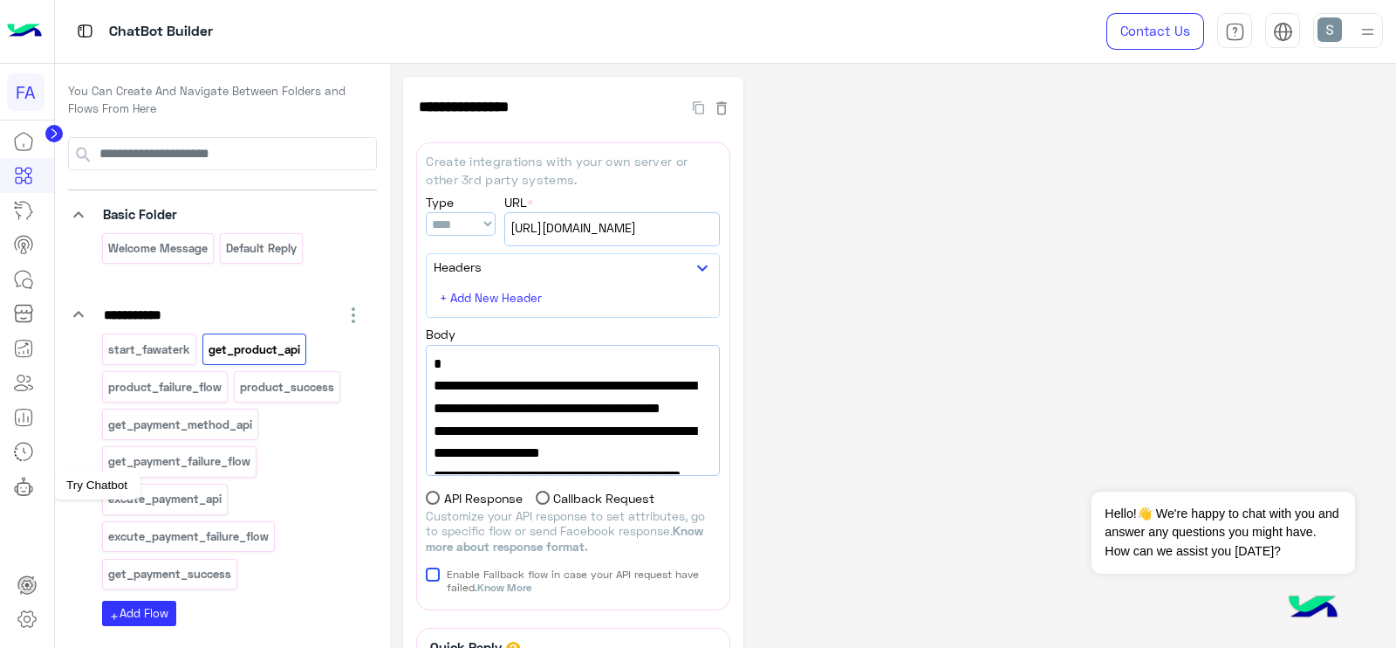
click at [25, 486] on icon at bounding box center [23, 486] width 21 height 21
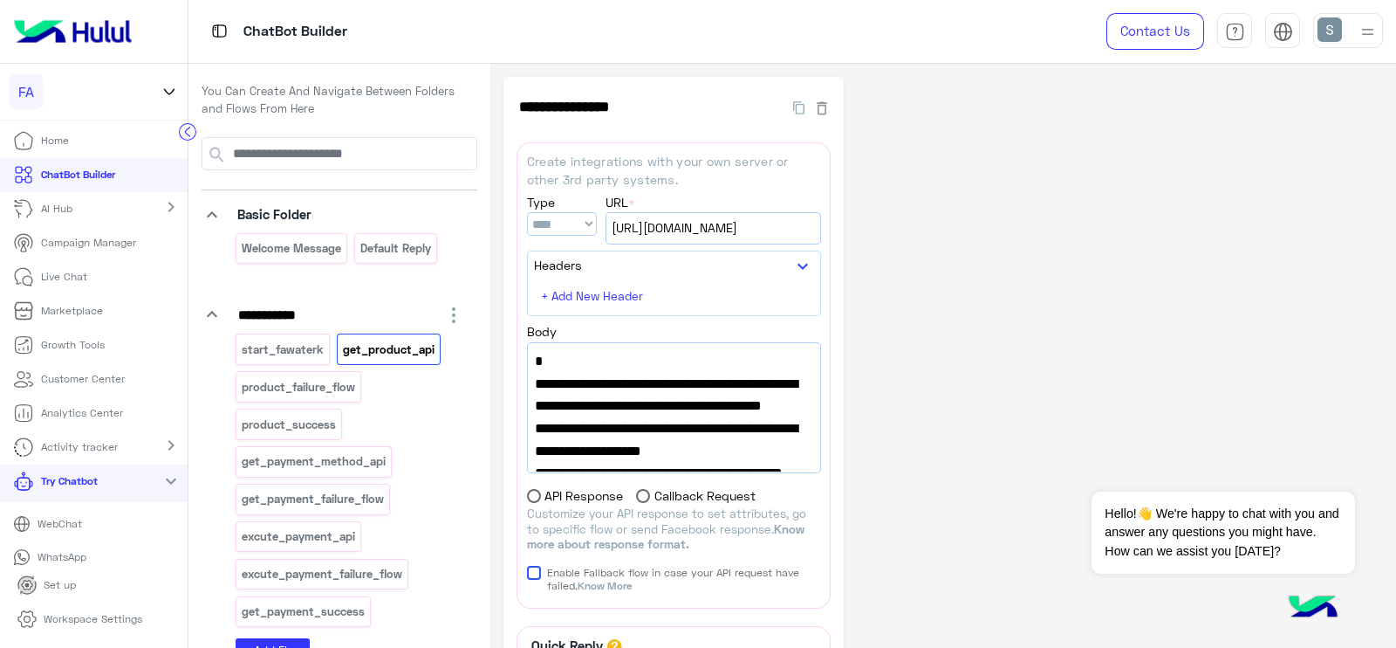
click at [59, 525] on p "WebChat" at bounding box center [60, 524] width 58 height 16
drag, startPoint x: 131, startPoint y: 89, endPoint x: 45, endPoint y: 99, distance: 86.9
click at [45, 99] on div "FA Fawaterak POC" at bounding box center [79, 91] width 141 height 35
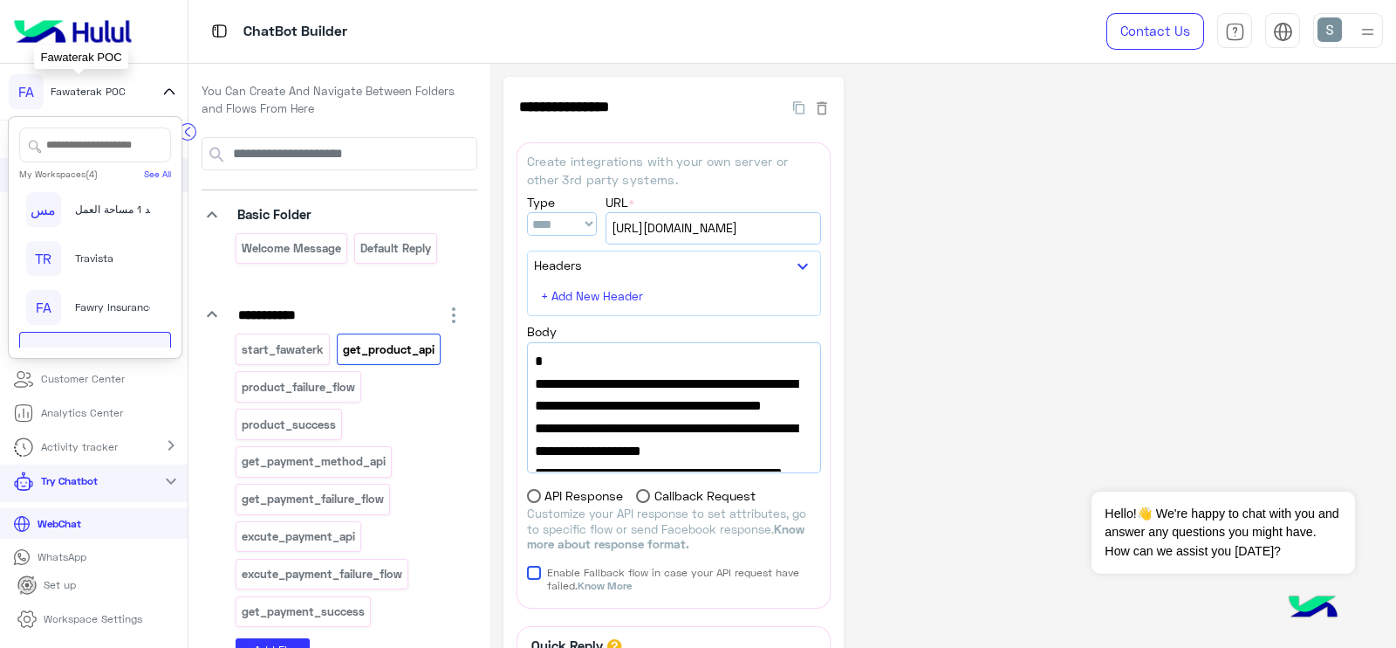
copy div "Fawaterak POC"
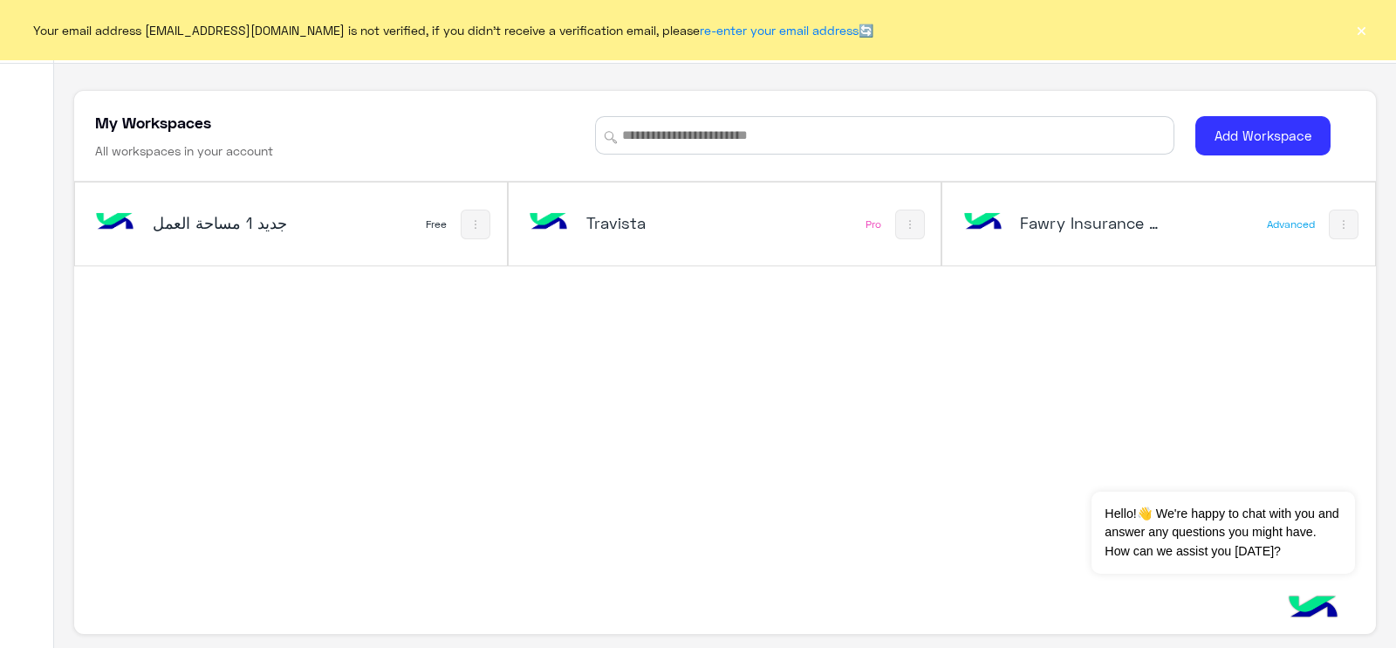
click at [1374, 22] on div "Your email address [EMAIL_ADDRESS][DOMAIN_NAME] is not verified, if you didn't …" at bounding box center [698, 29] width 1396 height 59
click at [1361, 26] on button "×" at bounding box center [1361, 29] width 17 height 17
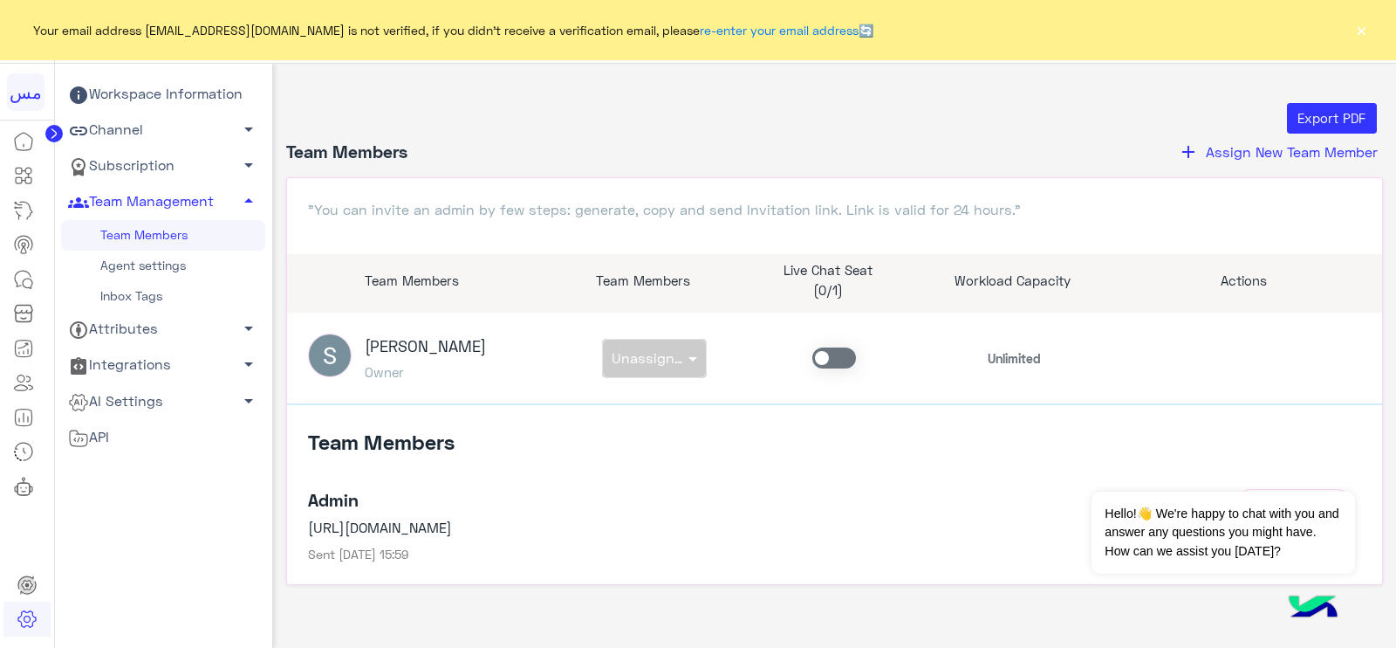
click at [1359, 25] on button "×" at bounding box center [1361, 29] width 17 height 17
